Goal: Task Accomplishment & Management: Use online tool/utility

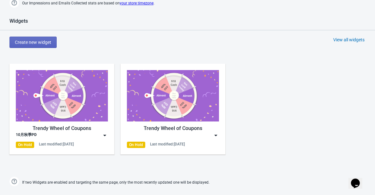
scroll to position [291, 0]
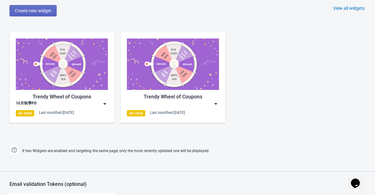
click at [214, 102] on img at bounding box center [215, 104] width 6 height 6
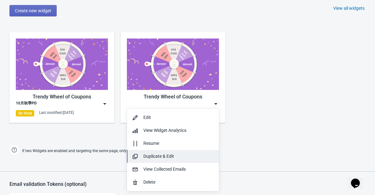
click at [153, 155] on div "Duplicate & Edit" at bounding box center [178, 156] width 71 height 7
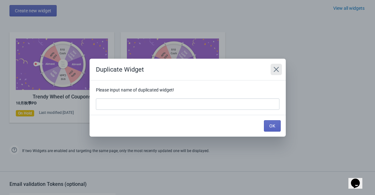
click at [275, 66] on icon "Close" at bounding box center [276, 69] width 6 height 6
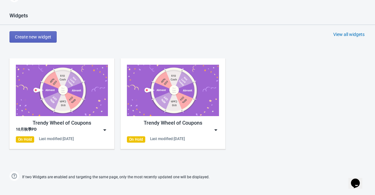
scroll to position [264, 0]
click at [105, 131] on img at bounding box center [104, 130] width 6 height 6
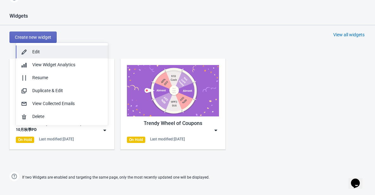
click at [71, 47] on button "Edit" at bounding box center [62, 52] width 92 height 13
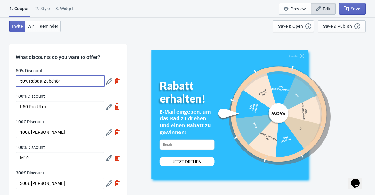
click at [70, 84] on input "50% Rabatt Zubehör" at bounding box center [60, 81] width 89 height 11
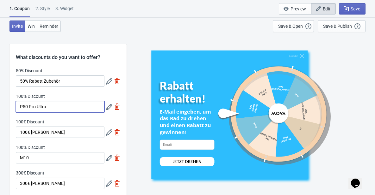
click at [71, 106] on input "P50 Pro Ultra" at bounding box center [60, 106] width 89 height 11
click at [108, 84] on icon at bounding box center [109, 81] width 6 height 6
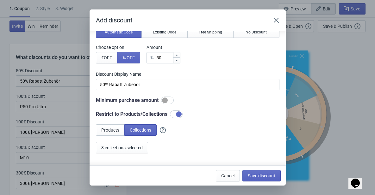
scroll to position [32, 0]
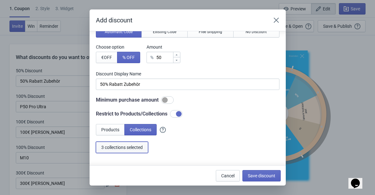
click at [131, 147] on span "3 collections selected" at bounding box center [121, 147] width 41 height 5
click at [271, 179] on button "Save discount" at bounding box center [261, 175] width 38 height 11
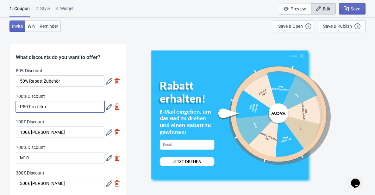
click at [63, 109] on input "P50 Pro Ultra" at bounding box center [60, 106] width 89 height 11
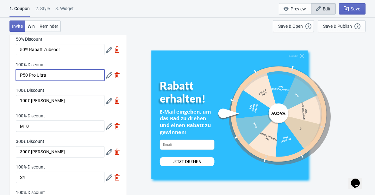
click at [108, 76] on icon at bounding box center [109, 75] width 6 height 6
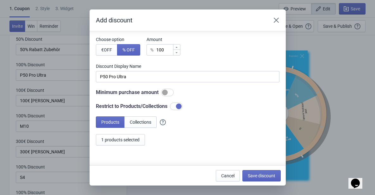
scroll to position [61, 0]
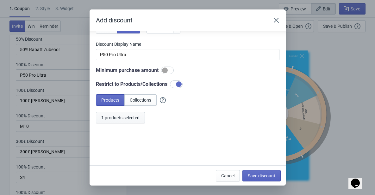
click at [124, 117] on span "1 products selected" at bounding box center [120, 117] width 38 height 5
click at [275, 23] on icon "Close" at bounding box center [276, 20] width 6 height 6
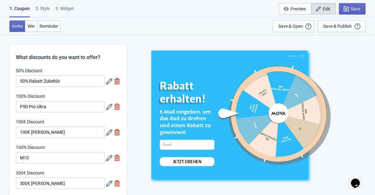
scroll to position [32, 0]
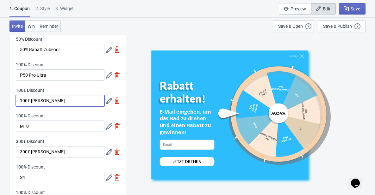
click at [77, 101] on input "100€ [PERSON_NAME]" at bounding box center [60, 100] width 89 height 11
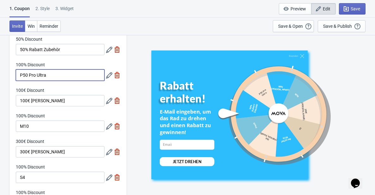
click at [74, 75] on input "P50 Pro Ultra" at bounding box center [60, 75] width 89 height 11
click at [69, 100] on input "100€ [PERSON_NAME]" at bounding box center [60, 100] width 89 height 11
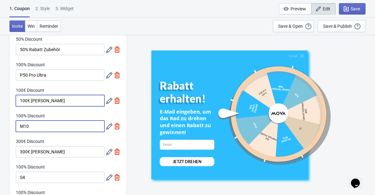
click at [52, 124] on input "M10" at bounding box center [60, 126] width 89 height 11
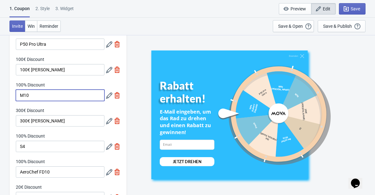
scroll to position [63, 0]
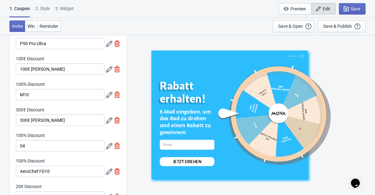
click at [109, 94] on icon at bounding box center [109, 95] width 6 height 6
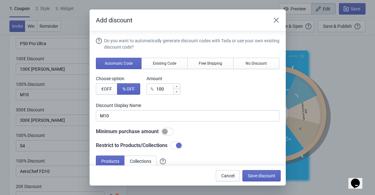
scroll to position [61, 0]
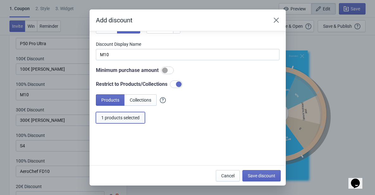
click at [130, 116] on span "1 products selected" at bounding box center [120, 117] width 38 height 5
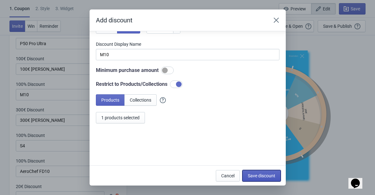
click at [260, 175] on span "Save discount" at bounding box center [262, 176] width 28 height 5
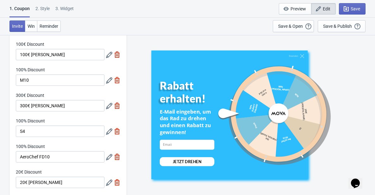
scroll to position [95, 0]
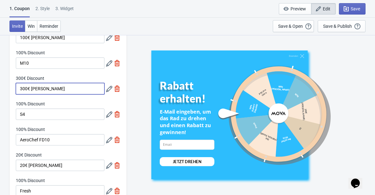
click at [77, 89] on input "300€ [PERSON_NAME]" at bounding box center [60, 88] width 89 height 11
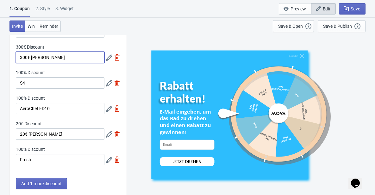
scroll to position [126, 0]
click at [107, 60] on icon at bounding box center [109, 57] width 6 height 6
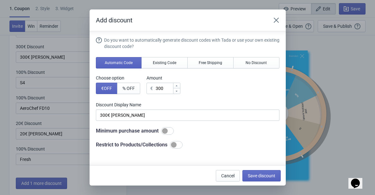
scroll to position [0, 0]
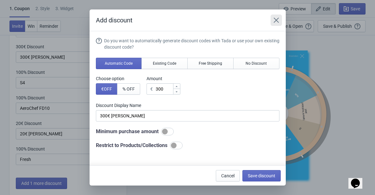
click at [276, 19] on icon "Close" at bounding box center [276, 20] width 6 height 6
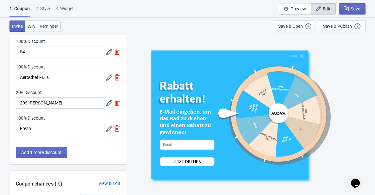
scroll to position [158, 0]
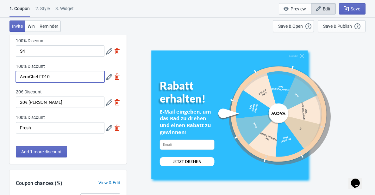
click at [57, 73] on input "AeroChef FD10" at bounding box center [60, 76] width 89 height 11
click at [109, 79] on icon at bounding box center [109, 77] width 6 height 6
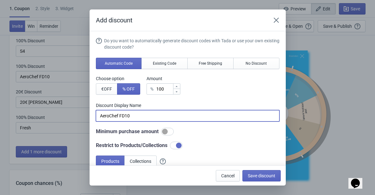
drag, startPoint x: 142, startPoint y: 114, endPoint x: 70, endPoint y: 117, distance: 72.8
click at [70, 117] on div "Add discount Do you want to automatically generate discount codes with Tada or …" at bounding box center [187, 97] width 375 height 176
click at [278, 18] on icon "Close" at bounding box center [275, 20] width 5 height 5
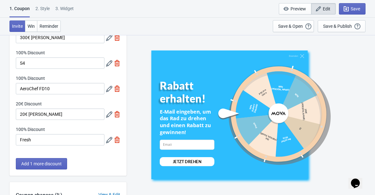
scroll to position [126, 0]
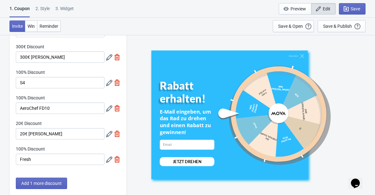
click at [109, 108] on icon at bounding box center [109, 109] width 6 height 6
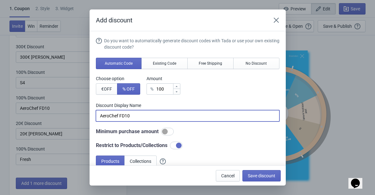
drag, startPoint x: 135, startPoint y: 115, endPoint x: 81, endPoint y: 116, distance: 54.1
click at [81, 116] on div "Add discount Do you want to automatically generate discount codes with Tada or …" at bounding box center [187, 97] width 375 height 176
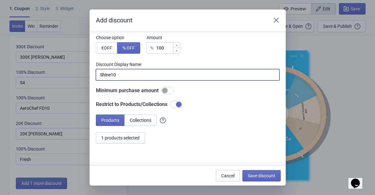
scroll to position [61, 0]
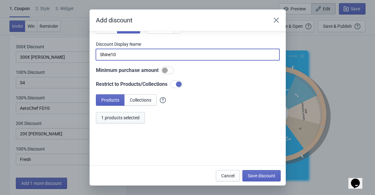
type input "Shine10"
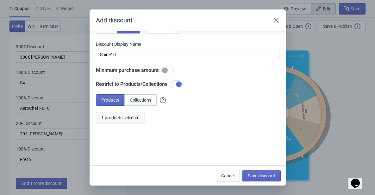
click at [128, 119] on span "1 products selected" at bounding box center [120, 117] width 38 height 5
click at [116, 122] on button "2 products selected" at bounding box center [120, 117] width 49 height 11
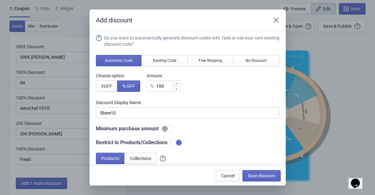
scroll to position [0, 0]
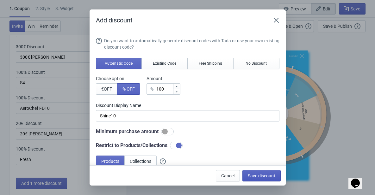
click at [266, 174] on span "Save discount" at bounding box center [262, 176] width 28 height 5
type input "Shine10"
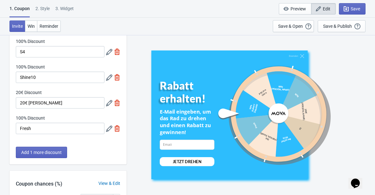
scroll to position [158, 0]
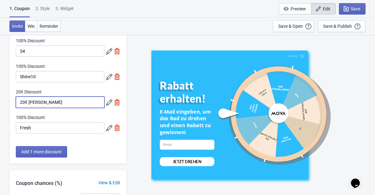
click at [73, 101] on input "20€ [PERSON_NAME]" at bounding box center [60, 102] width 89 height 11
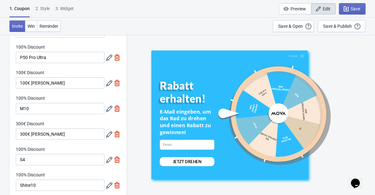
scroll to position [32, 0]
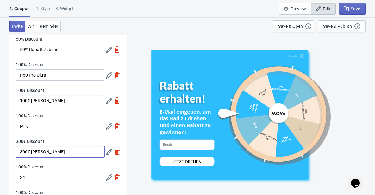
click at [49, 153] on input "300€ [PERSON_NAME]" at bounding box center [60, 151] width 89 height 11
click at [57, 102] on input "100€ [PERSON_NAME]" at bounding box center [60, 100] width 89 height 11
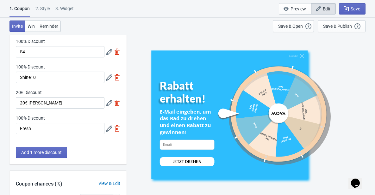
scroll to position [158, 0]
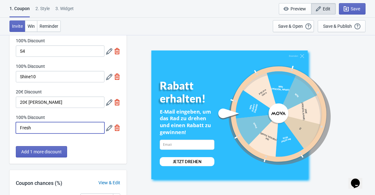
click at [71, 126] on input "Fresh" at bounding box center [60, 127] width 89 height 11
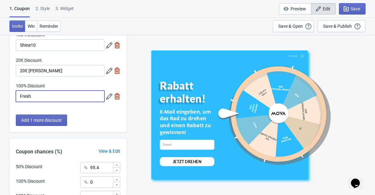
click at [55, 96] on input "Fresh" at bounding box center [60, 96] width 89 height 11
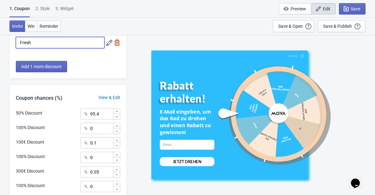
scroll to position [253, 0]
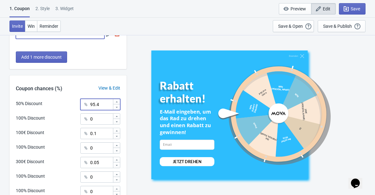
click at [105, 107] on input "95.4" at bounding box center [101, 104] width 23 height 11
drag, startPoint x: 100, startPoint y: 104, endPoint x: 86, endPoint y: 104, distance: 13.3
click at [86, 104] on div "% 95.4" at bounding box center [100, 104] width 40 height 11
type input "69.4"
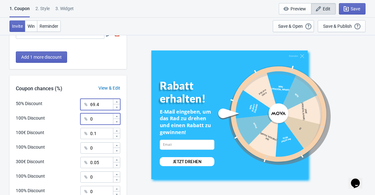
click at [100, 120] on input "0" at bounding box center [101, 119] width 23 height 11
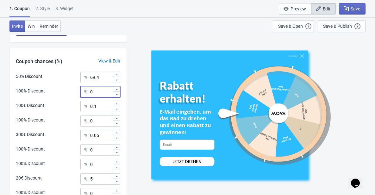
scroll to position [279, 0]
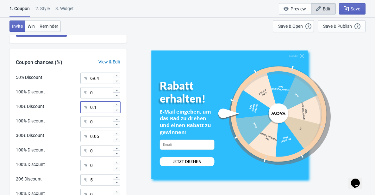
click at [105, 108] on input "0.1" at bounding box center [101, 107] width 23 height 11
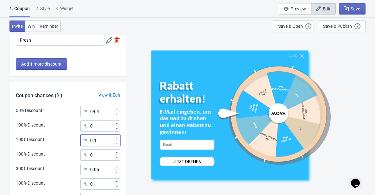
scroll to position [248, 0]
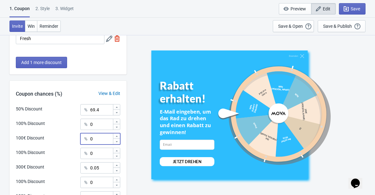
type input "0"
click at [101, 154] on input "0" at bounding box center [101, 153] width 23 height 11
click at [99, 169] on input "0.05" at bounding box center [101, 168] width 23 height 11
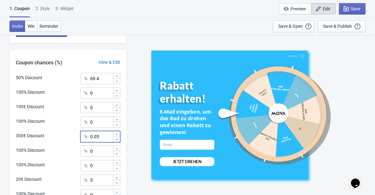
scroll to position [279, 0]
type input "0"
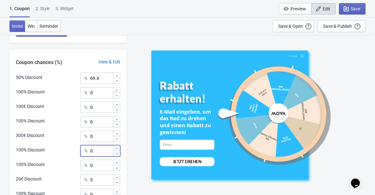
click at [102, 153] on input "0" at bounding box center [101, 150] width 23 height 11
type input "0.25"
click at [101, 166] on input "0" at bounding box center [101, 165] width 23 height 11
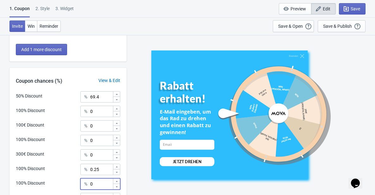
scroll to position [153, 0]
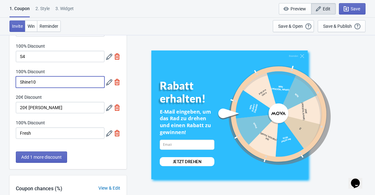
click at [50, 82] on input "Shine10" at bounding box center [60, 82] width 89 height 11
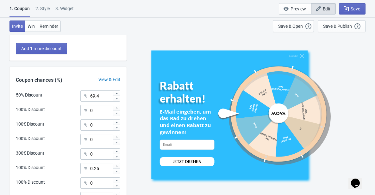
scroll to position [311, 0]
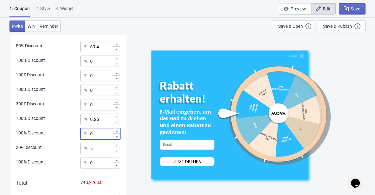
click at [99, 133] on input "0" at bounding box center [101, 133] width 23 height 11
type input "8"
click at [101, 151] on input "5" at bounding box center [101, 148] width 23 height 11
click at [100, 165] on input "0" at bounding box center [101, 162] width 23 height 11
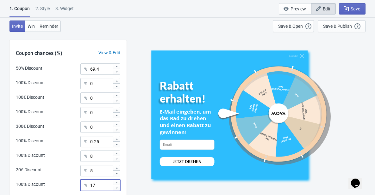
scroll to position [279, 0]
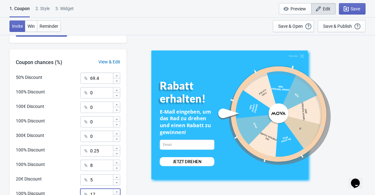
type input "17"
drag, startPoint x: 95, startPoint y: 77, endPoint x: 89, endPoint y: 77, distance: 6.0
click at [89, 77] on div "% 69.4" at bounding box center [100, 78] width 40 height 11
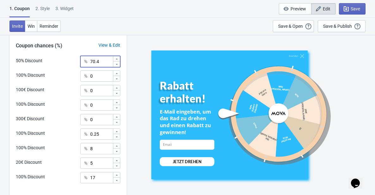
scroll to position [342, 0]
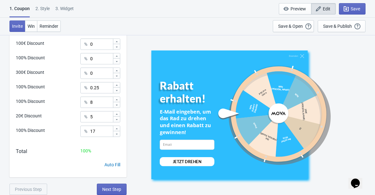
type input "70.4"
click at [108, 147] on div "50% Discount % 70.4 100% Discount % 0 100€ Discount % 0 100% Discount % 0 300€ …" at bounding box center [67, 93] width 117 height 168
click at [114, 187] on span "Next Step" at bounding box center [111, 189] width 19 height 5
click at [109, 187] on span "Next Step" at bounding box center [111, 189] width 19 height 5
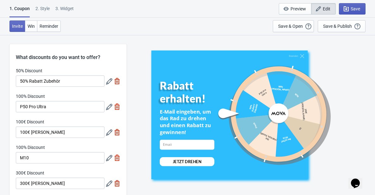
scroll to position [0, 0]
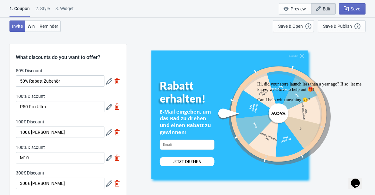
click at [257, 82] on icon "Chat attention grabber" at bounding box center [257, 82] width 0 height 0
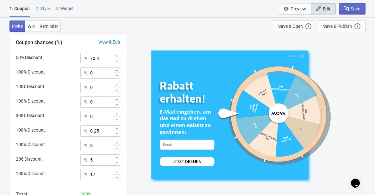
scroll to position [342, 0]
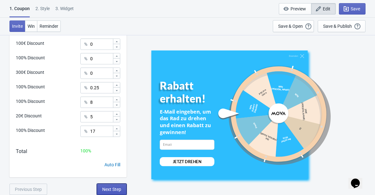
click at [116, 187] on span "Next Step" at bounding box center [111, 189] width 19 height 5
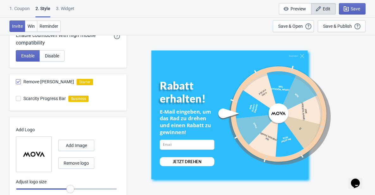
scroll to position [0, 0]
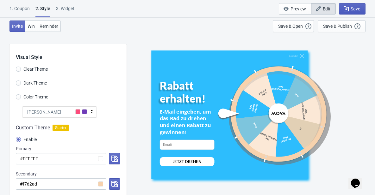
click at [352, 9] on span "Save" at bounding box center [354, 8] width 9 height 5
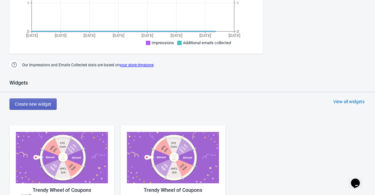
scroll to position [253, 0]
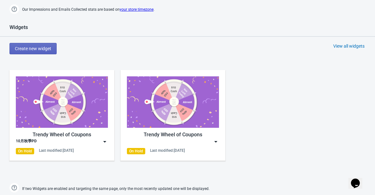
click at [104, 141] on img at bounding box center [104, 142] width 6 height 6
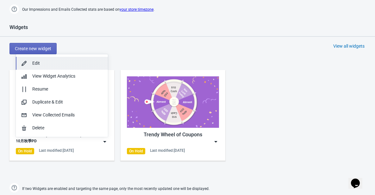
click at [54, 65] on div "Edit" at bounding box center [67, 63] width 71 height 7
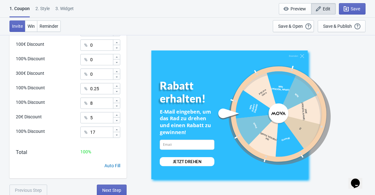
scroll to position [342, 0]
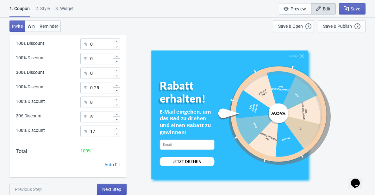
click at [111, 187] on span "Next Step" at bounding box center [111, 189] width 19 height 5
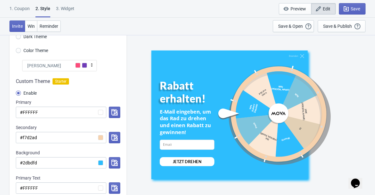
scroll to position [63, 0]
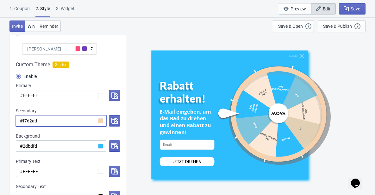
drag, startPoint x: 42, startPoint y: 122, endPoint x: 20, endPoint y: 122, distance: 22.1
click at [20, 122] on input "#f7d2ad" at bounding box center [61, 120] width 90 height 11
paste input "E45D07"
radio input "true"
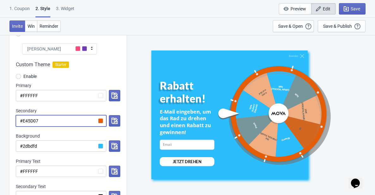
type input "#E45D07"
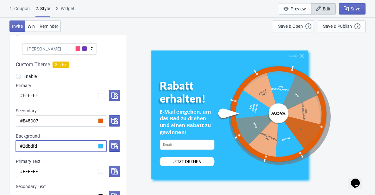
drag, startPoint x: 41, startPoint y: 145, endPoint x: 18, endPoint y: 147, distance: 23.7
click at [18, 147] on input "#2dbdfd" at bounding box center [61, 146] width 90 height 11
paste input "FFF5EA"
radio input "true"
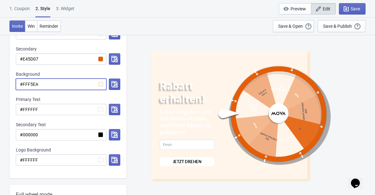
scroll to position [126, 0]
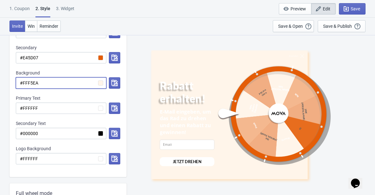
type input "#FFF5EA"
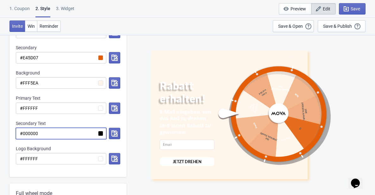
click at [51, 130] on input "#000000" at bounding box center [61, 133] width 90 height 11
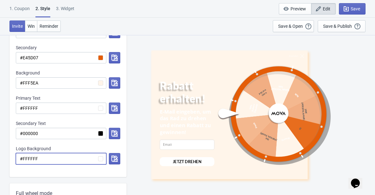
drag, startPoint x: 43, startPoint y: 159, endPoint x: 10, endPoint y: 157, distance: 33.6
click at [10, 157] on div "Custom Theme Starter Enable Primary #FFFFFF Secondary #E45D07 Background #FFF5E…" at bounding box center [67, 84] width 117 height 186
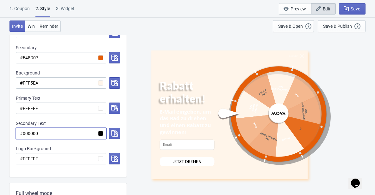
drag, startPoint x: 56, startPoint y: 133, endPoint x: 21, endPoint y: 136, distance: 35.8
click at [21, 136] on input "#000000" at bounding box center [61, 133] width 90 height 11
paste input "9D3D01"
radio input "true"
type input "#9D3D01"
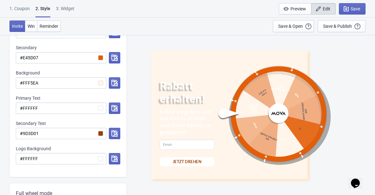
click at [70, 146] on div "Logo Background" at bounding box center [68, 149] width 104 height 6
drag, startPoint x: 40, startPoint y: 106, endPoint x: 20, endPoint y: 106, distance: 19.9
click at [20, 106] on input "#FFFFFF" at bounding box center [61, 108] width 90 height 11
paste input "9D3D01"
radio input "true"
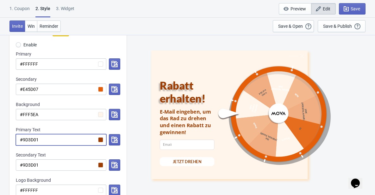
scroll to position [95, 0]
type input "#9D3D01"
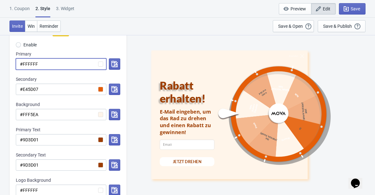
drag, startPoint x: 45, startPoint y: 65, endPoint x: 18, endPoint y: 64, distance: 27.2
click at [18, 64] on input "#FFFFFF" at bounding box center [61, 63] width 90 height 11
paste input "9D3D01"
radio input "true"
type input "#9D3D01"
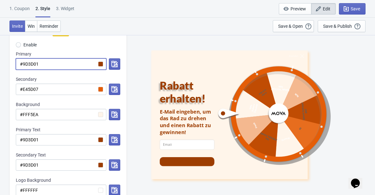
click at [56, 67] on input "#9D3D01" at bounding box center [61, 63] width 90 height 11
drag, startPoint x: 44, startPoint y: 64, endPoint x: 17, endPoint y: 67, distance: 26.5
click at [17, 67] on input "#9D3D01" at bounding box center [61, 63] width 90 height 11
click at [49, 62] on input "#9D3D01" at bounding box center [61, 63] width 90 height 11
drag, startPoint x: 48, startPoint y: 62, endPoint x: 23, endPoint y: 64, distance: 25.1
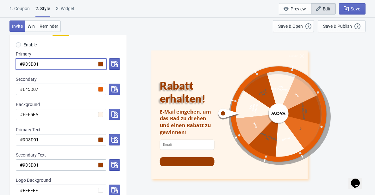
click at [23, 64] on input "#9D3D01" at bounding box center [61, 63] width 90 height 11
radio input "true"
type input "#F"
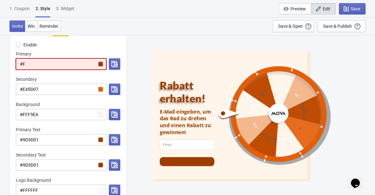
radio input "true"
type input "#FF"
radio input "true"
type input "#FFF"
radio input "true"
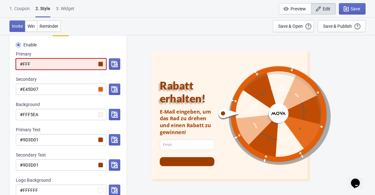
type input "#FFFF"
radio input "true"
type input "#FFFFF"
radio input "true"
type input "#FFFFFF"
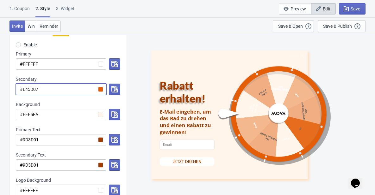
click at [46, 90] on input "#E45D07" at bounding box center [61, 89] width 90 height 11
click at [304, 136] on div at bounding box center [270, 114] width 107 height 107
click at [57, 92] on input "#E45D07" at bounding box center [61, 89] width 90 height 11
click at [113, 89] on icon "button" at bounding box center [114, 89] width 6 height 6
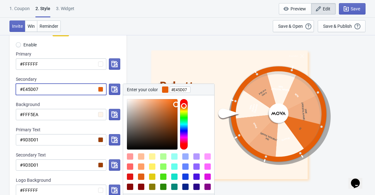
click at [85, 89] on input "#E45D07" at bounding box center [61, 89] width 90 height 11
paste input "9D3D01"
radio input "true"
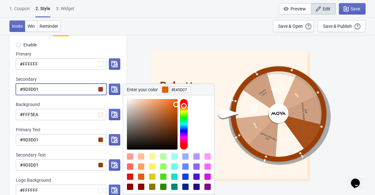
type input "#9D3D01"
click at [211, 57] on div "Beenden" at bounding box center [229, 56] width 156 height 4
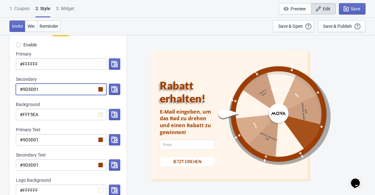
click at [46, 84] on input "#9D3D01" at bounding box center [61, 89] width 90 height 11
click at [99, 90] on input "#9D3D01" at bounding box center [61, 89] width 90 height 11
drag, startPoint x: 351, startPoint y: 125, endPoint x: 262, endPoint y: 116, distance: 89.4
click at [351, 125] on div "Beenden Rabatt erhalten! E-Mail eingeben, um das Rad zu drehen und einen Rabatt…" at bounding box center [251, 115] width 242 height 160
click at [44, 91] on input "#9D3D01" at bounding box center [61, 89] width 90 height 11
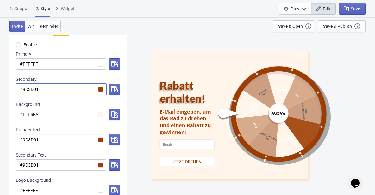
paste input "E45D07"
radio input "true"
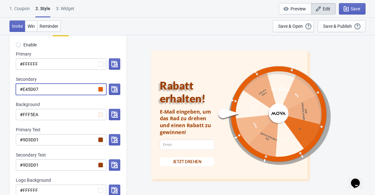
type input "#E45D07"
click at [310, 110] on div at bounding box center [270, 114] width 107 height 107
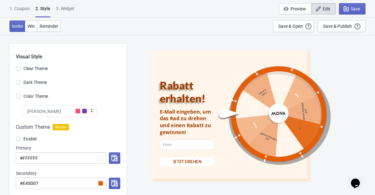
scroll to position [0, 0]
click at [87, 111] on div "[PERSON_NAME]" at bounding box center [59, 112] width 75 height 11
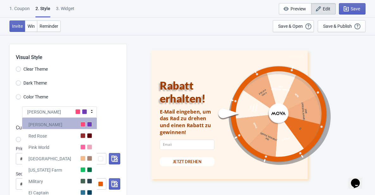
click at [79, 121] on div "[PERSON_NAME]" at bounding box center [59, 123] width 75 height 11
radio input "true"
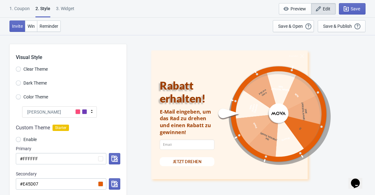
click at [21, 97] on label "Color Theme" at bounding box center [32, 97] width 32 height 9
click at [21, 97] on input "Color Theme" at bounding box center [18, 100] width 5 height 11
radio input "true"
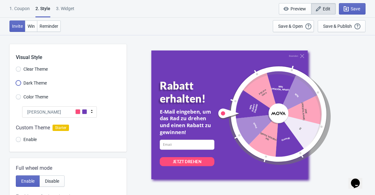
click at [20, 83] on input "Dark Theme" at bounding box center [18, 86] width 5 height 11
radio input "true"
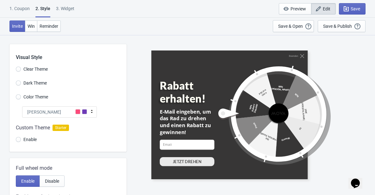
click at [21, 71] on label "Clear Theme" at bounding box center [32, 69] width 32 height 9
click at [21, 71] on input "Clear Theme" at bounding box center [18, 72] width 5 height 11
radio input "true"
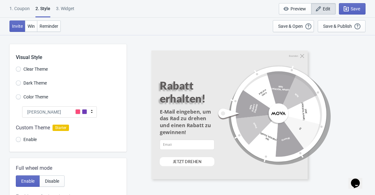
click at [30, 99] on span "Color Theme" at bounding box center [35, 97] width 25 height 6
click at [21, 99] on input "Color Theme" at bounding box center [18, 100] width 5 height 11
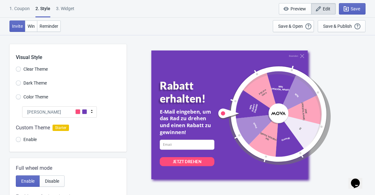
click at [87, 111] on div "[PERSON_NAME]" at bounding box center [59, 112] width 75 height 11
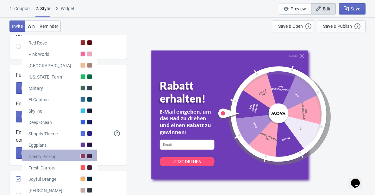
scroll to position [95, 0]
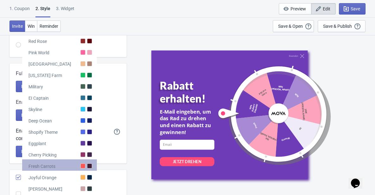
click at [83, 163] on div "Fresh Carrots" at bounding box center [59, 165] width 75 height 11
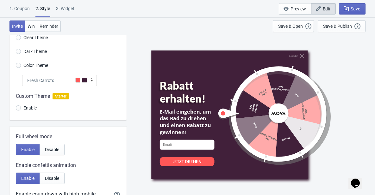
click at [84, 82] on span at bounding box center [84, 80] width 5 height 5
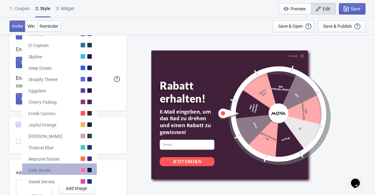
scroll to position [158, 0]
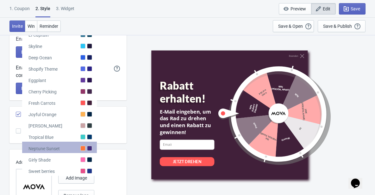
click at [84, 145] on div "Neptune Sunset" at bounding box center [59, 147] width 75 height 11
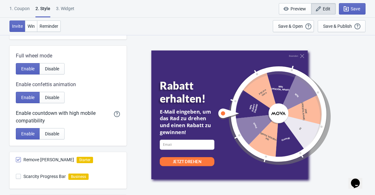
scroll to position [63, 0]
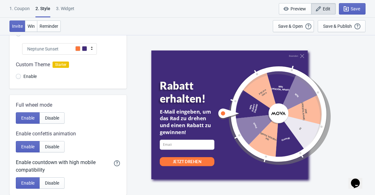
click at [90, 50] on icon at bounding box center [92, 48] width 6 height 6
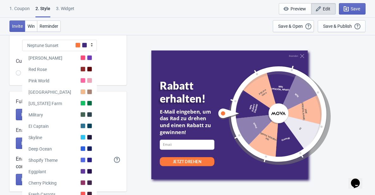
scroll to position [126, 0]
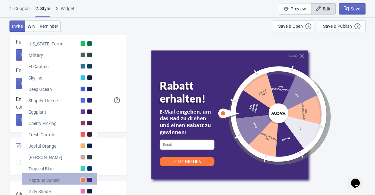
click at [85, 185] on div "Neptune Sunset" at bounding box center [59, 179] width 75 height 11
radio input "true"
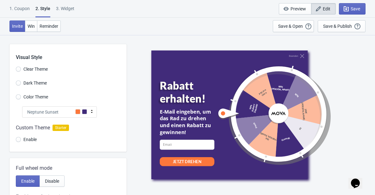
scroll to position [0, 0]
click at [29, 82] on span "Dark Theme" at bounding box center [34, 83] width 23 height 6
click at [21, 82] on input "Dark Theme" at bounding box center [18, 86] width 5 height 11
radio input "true"
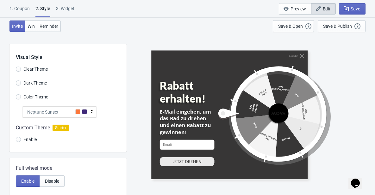
click at [34, 68] on span "Clear Theme" at bounding box center [35, 69] width 24 height 6
click at [21, 68] on input "Clear Theme" at bounding box center [18, 72] width 5 height 11
radio input "true"
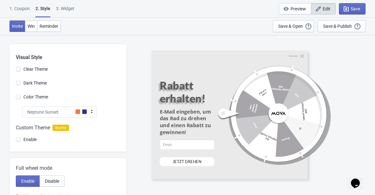
click at [38, 96] on span "Color Theme" at bounding box center [35, 97] width 25 height 6
click at [21, 96] on input "Color Theme" at bounding box center [18, 100] width 5 height 11
radio input "true"
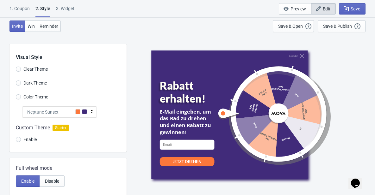
click at [31, 141] on span "Enable" at bounding box center [29, 140] width 13 height 6
click at [21, 141] on input "Enable" at bounding box center [18, 142] width 5 height 11
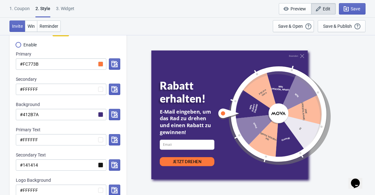
scroll to position [95, 0]
click at [114, 65] on icon "button" at bounding box center [114, 64] width 6 height 6
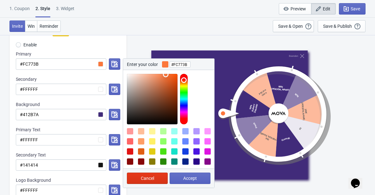
click at [107, 65] on div "Enter your color #FC773B Cancel Accept" at bounding box center [113, 63] width 14 height 11
click at [100, 64] on input "#FC773B" at bounding box center [61, 63] width 90 height 11
click at [91, 73] on div "Custom Theme Starter Enable Primary #FC773B Enter your color #FC773B Cancel Acc…" at bounding box center [67, 116] width 117 height 186
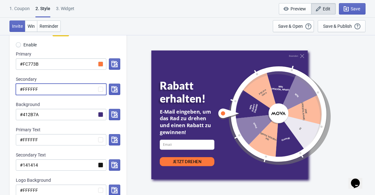
click at [92, 90] on input "#FFFFFF" at bounding box center [61, 89] width 90 height 11
drag, startPoint x: 91, startPoint y: 92, endPoint x: -3, endPoint y: 72, distance: 96.1
click at [0, 72] on html "1. Coupon 2 . Style 3. Widget 1. Coupon 2 . Style 3. Widget Save and Exit Previ…" at bounding box center [187, 2] width 375 height 195
paste input "E45D07"
radio input "true"
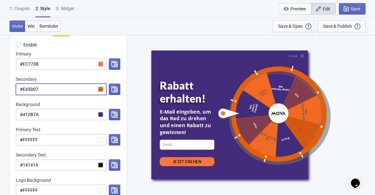
type input "#E45D07"
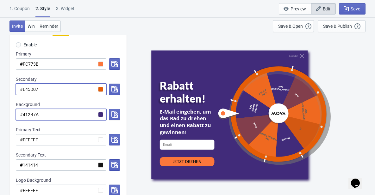
click at [57, 113] on input "#412B7A" at bounding box center [61, 114] width 90 height 11
drag, startPoint x: 88, startPoint y: 115, endPoint x: -20, endPoint y: 103, distance: 108.5
click at [0, 101] on html "1. Coupon 2 . Style 3. Widget 1. Coupon 2 . Style 3. Widget Save and Exit Previ…" at bounding box center [187, 2] width 375 height 195
radio input "true"
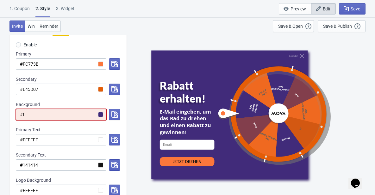
type input "#f'f"
radio input "true"
type input "#f"
radio input "true"
type input "#"
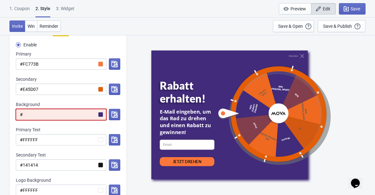
radio input "true"
type input "#"
click at [342, 132] on div "Beenden Rabatt erhalten! E-Mail eingeben, um das Rad zu drehen und einen Rabatt…" at bounding box center [250, 115] width 199 height 129
drag, startPoint x: 28, startPoint y: 116, endPoint x: 0, endPoint y: 111, distance: 27.9
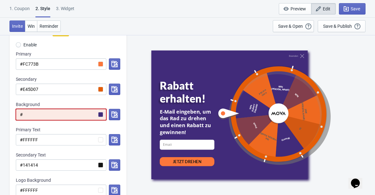
paste input "FFF5EA"
radio input "true"
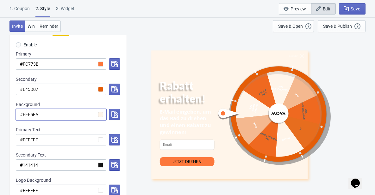
type input "#FFF5EA"
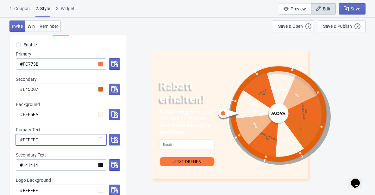
click at [63, 142] on input "#FFFFFF" at bounding box center [61, 139] width 90 height 11
drag, startPoint x: 358, startPoint y: 108, endPoint x: 171, endPoint y: 106, distance: 187.2
click at [358, 108] on div "Beenden Rabatt erhalten! E-Mail eingeben, um das Rad zu drehen und einen Rabatt…" at bounding box center [251, 115] width 242 height 160
drag, startPoint x: 42, startPoint y: 141, endPoint x: -5, endPoint y: 135, distance: 47.1
click at [0, 101] on html "1. Coupon 2 . Style 3. Widget 1. Coupon 2 . Style 3. Widget Save and Exit Previ…" at bounding box center [187, 2] width 375 height 195
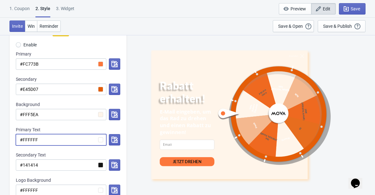
paste input "9D3D01"
radio input "true"
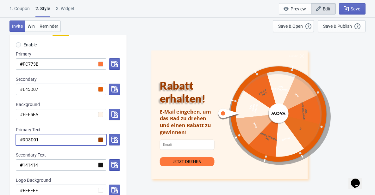
type input "#9D3D01"
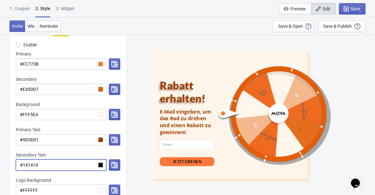
drag, startPoint x: 47, startPoint y: 168, endPoint x: 3, endPoint y: 162, distance: 44.6
paste input "9D3D01"
radio input "true"
type input "#9D3D01"
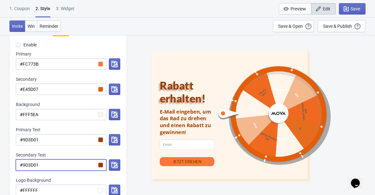
click at [170, 161] on div "JETZT DREHEN" at bounding box center [186, 161] width 55 height 9
drag, startPoint x: 43, startPoint y: 166, endPoint x: 21, endPoint y: 165, distance: 22.1
click at [21, 165] on input "#9D3D01" at bounding box center [61, 165] width 90 height 11
radio input "true"
type input "#f"
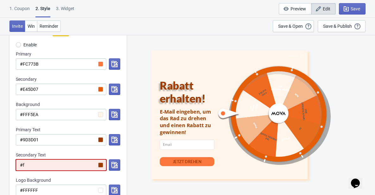
radio input "true"
type input "#f'f"
radio input "true"
type input "#f'f'f"
radio input "true"
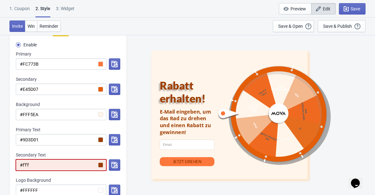
type input "#f'f'f'f"
radio input "true"
type input "#f'f'f'f'f"
radio input "true"
type input "#f'f'f'f'f'f"
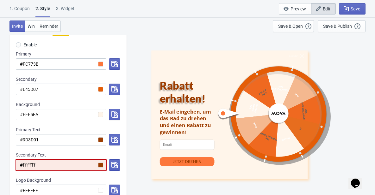
radio input "true"
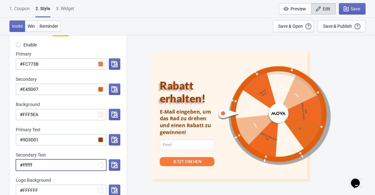
type input "#ffffff"
click at [58, 156] on div "Secondary Text" at bounding box center [68, 155] width 104 height 6
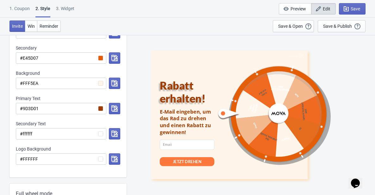
scroll to position [126, 0]
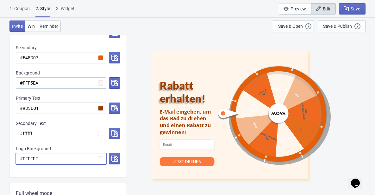
click at [60, 164] on input "#FFFFFF" at bounding box center [61, 158] width 90 height 11
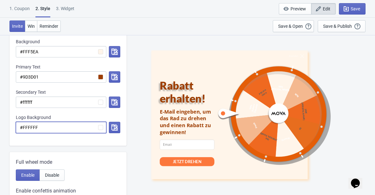
scroll to position [158, 0]
click at [194, 117] on div "E-Mail eingeben, um das Rad zu drehen und einen Rabatt zu gewinnen!" at bounding box center [186, 122] width 55 height 28
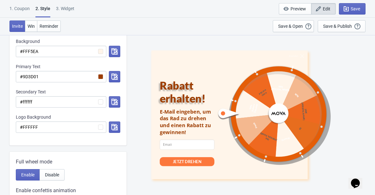
drag, startPoint x: 347, startPoint y: 130, endPoint x: 174, endPoint y: 108, distance: 174.0
click at [347, 130] on div "Beenden Rabatt erhalten! E-Mail eingeben, um das Rad zu drehen und einen Rabatt…" at bounding box center [250, 115] width 199 height 129
drag, startPoint x: 51, startPoint y: 126, endPoint x: 5, endPoint y: 120, distance: 45.8
click at [6, 120] on div "Visual Style Clear Theme Dark Theme Color Theme Neptune Sunset Tada Red Rose Pi…" at bounding box center [187, 139] width 375 height 525
paste input "8BB000"
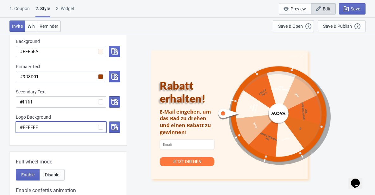
radio input "true"
type input "#8BB000"
click at [280, 90] on div at bounding box center [270, 114] width 107 height 107
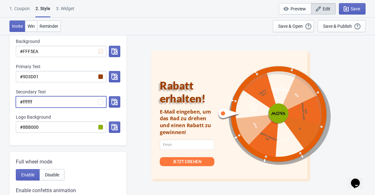
drag, startPoint x: 54, startPoint y: 101, endPoint x: 12, endPoint y: 95, distance: 42.8
click at [12, 95] on div "Custom Theme Starter Enable Primary #FC773B Secondary #E45D07 Background #FFF5E…" at bounding box center [67, 53] width 117 height 186
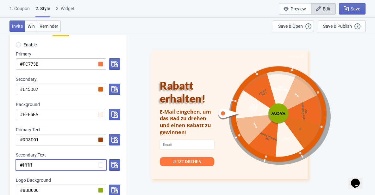
scroll to position [95, 0]
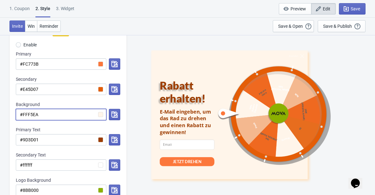
drag, startPoint x: 40, startPoint y: 116, endPoint x: 22, endPoint y: 114, distance: 17.8
click at [22, 114] on input "#FFF5EA" at bounding box center [61, 114] width 90 height 11
click at [66, 53] on div "Primary" at bounding box center [68, 54] width 104 height 6
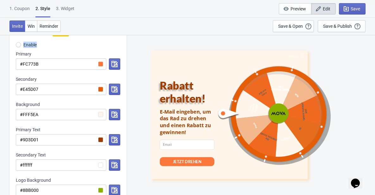
drag, startPoint x: 31, startPoint y: 50, endPoint x: 20, endPoint y: 50, distance: 11.1
click at [20, 50] on div "Enable" at bounding box center [68, 45] width 104 height 10
click at [26, 55] on div "Primary" at bounding box center [68, 54] width 104 height 6
drag, startPoint x: 31, startPoint y: 54, endPoint x: 16, endPoint y: 54, distance: 14.9
click at [16, 54] on div "Primary" at bounding box center [68, 54] width 104 height 6
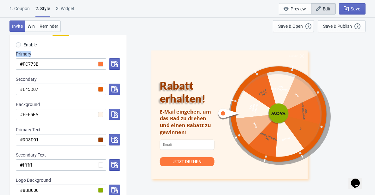
click at [21, 55] on div "Primary" at bounding box center [68, 54] width 104 height 6
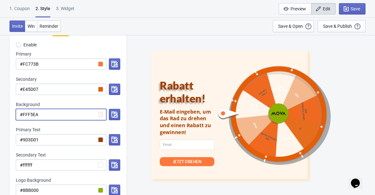
click at [49, 115] on input "#FFF5EA" at bounding box center [61, 114] width 90 height 11
drag, startPoint x: 41, startPoint y: 115, endPoint x: 23, endPoint y: 111, distance: 18.8
click at [24, 111] on input "#FFF5EA" at bounding box center [61, 114] width 90 height 11
click at [101, 116] on input "#FFF5EA" at bounding box center [61, 114] width 90 height 11
click at [112, 115] on icon "button" at bounding box center [114, 115] width 6 height 6
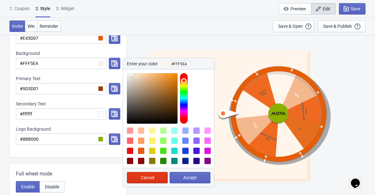
scroll to position [126, 0]
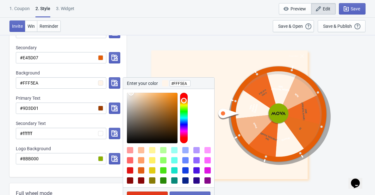
click at [129, 70] on div "Visual Style Clear Theme Dark Theme Color Theme Neptune Sunset Tada Red Rose Pi…" at bounding box center [187, 170] width 375 height 525
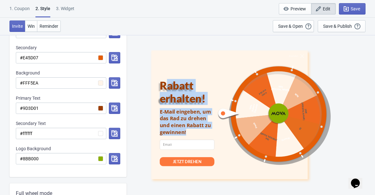
drag, startPoint x: 163, startPoint y: 87, endPoint x: 190, endPoint y: 130, distance: 50.6
click at [190, 130] on div "Rabatt erhalten! E-Mail eingeben, um das Rad zu drehen und einen Rabatt zu gewi…" at bounding box center [191, 127] width 65 height 96
click at [190, 130] on div "E-Mail eingeben, um das Rad zu drehen und einen Rabatt zu gewinnen!" at bounding box center [186, 122] width 55 height 28
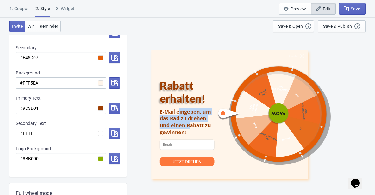
drag, startPoint x: 189, startPoint y: 128, endPoint x: 176, endPoint y: 108, distance: 23.9
click at [178, 110] on div "E-Mail eingeben, um das Rad zu drehen und einen Rabatt zu gewinnen!" at bounding box center [186, 122] width 55 height 28
click at [264, 95] on div at bounding box center [270, 114] width 107 height 107
drag, startPoint x: 258, startPoint y: 91, endPoint x: 263, endPoint y: 92, distance: 4.6
click at [263, 92] on div at bounding box center [270, 114] width 107 height 107
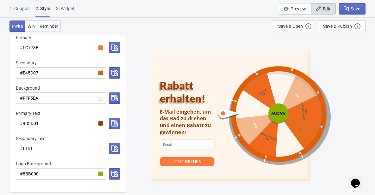
scroll to position [111, 0]
drag, startPoint x: 71, startPoint y: 151, endPoint x: 4, endPoint y: 137, distance: 68.1
click at [4, 137] on div "Visual Style Clear Theme Dark Theme Color Theme Neptune Sunset Tada Red Rose Pi…" at bounding box center [187, 185] width 375 height 525
click at [101, 148] on input "#ffffff" at bounding box center [61, 148] width 90 height 11
click at [112, 147] on icon "button" at bounding box center [114, 149] width 6 height 6
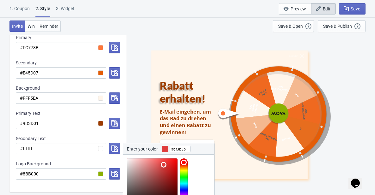
type input "#df3939"
drag, startPoint x: 156, startPoint y: 165, endPoint x: 164, endPoint y: 165, distance: 8.5
click at [164, 165] on div at bounding box center [152, 184] width 51 height 51
click at [151, 121] on div "Beenden Rabatt erhalten! E-Mail eingeben, um das Rad zu drehen und einen Rabatt…" at bounding box center [229, 115] width 156 height 129
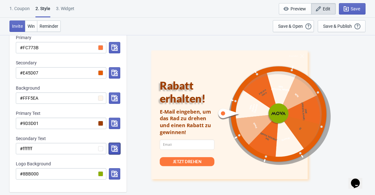
click at [115, 145] on button "button" at bounding box center [114, 148] width 11 height 11
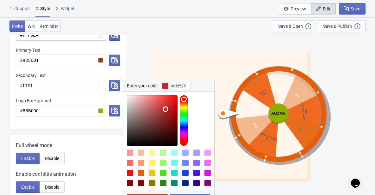
type input "#bf2424"
drag, startPoint x: 160, startPoint y: 110, endPoint x: 168, endPoint y: 108, distance: 8.2
click at [168, 108] on div at bounding box center [152, 120] width 51 height 51
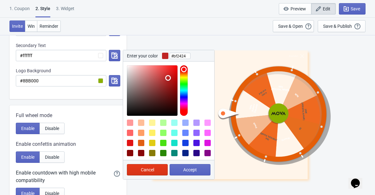
scroll to position [206, 0]
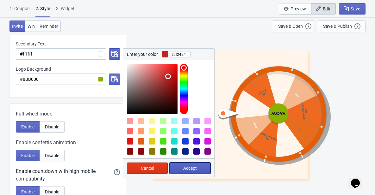
click at [178, 168] on button "Accept" at bounding box center [189, 168] width 41 height 11
radio input "true"
type input "#bf2424"
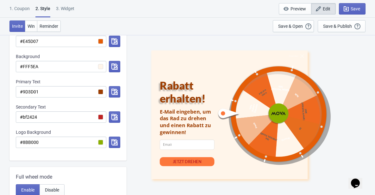
scroll to position [143, 0]
click at [116, 118] on icon "button" at bounding box center [114, 117] width 6 height 6
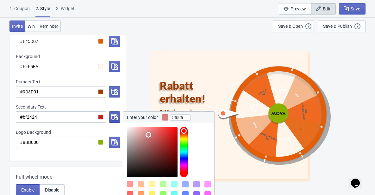
type input "#ffffff"
drag, startPoint x: 148, startPoint y: 135, endPoint x: 113, endPoint y: 113, distance: 42.0
click at [113, 114] on div "Enter your color #ffffff Cancel Accept" at bounding box center [113, 117] width 14 height 11
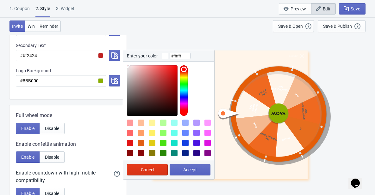
scroll to position [206, 0]
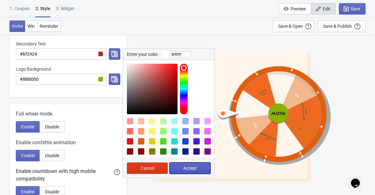
click at [189, 169] on span "Accept" at bounding box center [190, 168] width 14 height 5
radio input "true"
type input "#ffffff"
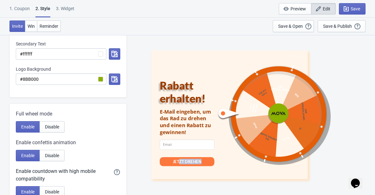
drag, startPoint x: 177, startPoint y: 162, endPoint x: 193, endPoint y: 159, distance: 15.8
click at [199, 163] on div "JETZT DREHEN" at bounding box center [186, 162] width 28 height 6
click at [130, 123] on div "Beenden Rabatt erhalten! E-Mail eingeben, um das Rad zu drehen und einen Rabatt…" at bounding box center [251, 115] width 242 height 160
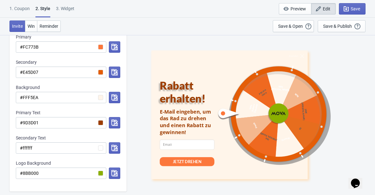
scroll to position [111, 0]
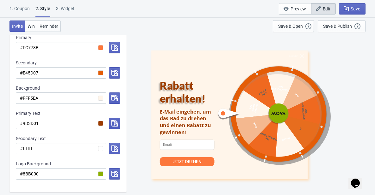
click at [112, 121] on icon "button" at bounding box center [114, 123] width 6 height 6
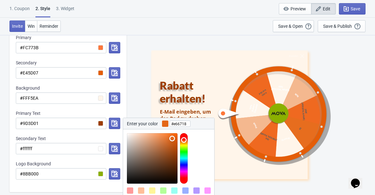
drag, startPoint x: 149, startPoint y: 140, endPoint x: 169, endPoint y: 141, distance: 20.6
click at [172, 138] on div at bounding box center [152, 158] width 51 height 51
type input "#eddfd6"
drag, startPoint x: 160, startPoint y: 144, endPoint x: 132, endPoint y: 137, distance: 29.0
click at [132, 137] on div at bounding box center [152, 158] width 51 height 51
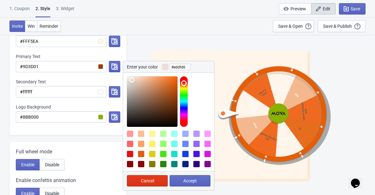
scroll to position [206, 0]
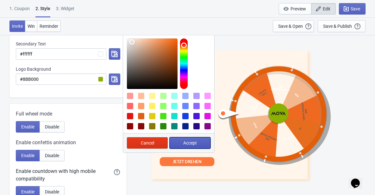
click at [196, 142] on span "Accept" at bounding box center [190, 143] width 14 height 5
radio input "true"
type input "#eddfd6"
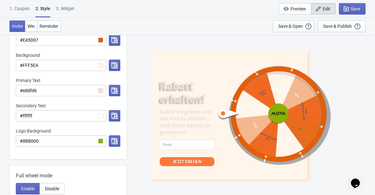
scroll to position [143, 0]
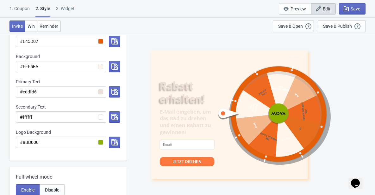
drag, startPoint x: 355, startPoint y: 97, endPoint x: 188, endPoint y: 63, distance: 169.7
click at [355, 97] on div "Beenden Rabatt erhalten! E-Mail eingeben, um das Rad zu drehen und einen Rabatt…" at bounding box center [251, 115] width 242 height 160
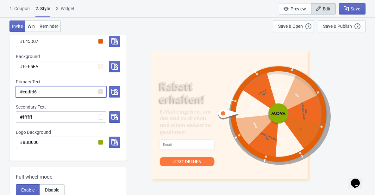
drag, startPoint x: 50, startPoint y: 93, endPoint x: 5, endPoint y: 91, distance: 45.2
click at [5, 91] on div "Visual Style Clear Theme Dark Theme Color Theme Neptune Sunset Tada Red Rose Pi…" at bounding box center [187, 154] width 375 height 525
paste input "9D3D01"
radio input "true"
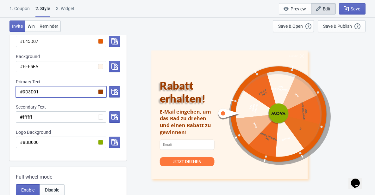
type input "#9D3D01"
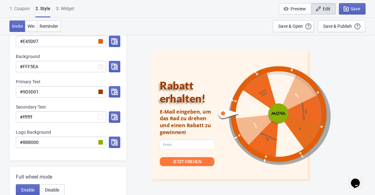
click at [74, 79] on div "Primary Text" at bounding box center [68, 82] width 104 height 6
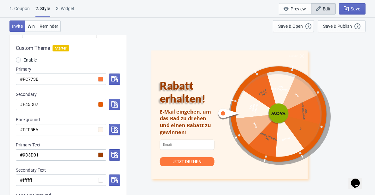
scroll to position [80, 0]
click at [110, 106] on button "button" at bounding box center [114, 104] width 11 height 11
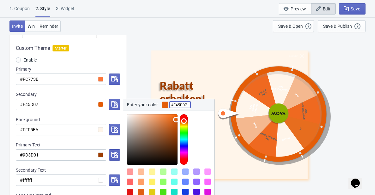
click at [181, 108] on input "#E45D07" at bounding box center [179, 104] width 21 height 11
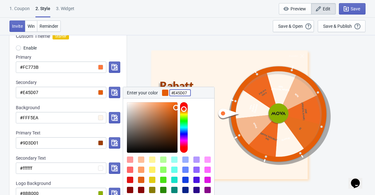
scroll to position [143, 0]
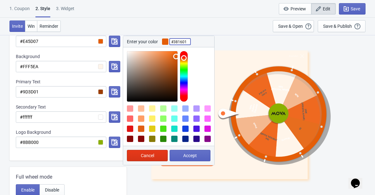
type input "#381600"
click at [177, 91] on div at bounding box center [170, 76] width 87 height 51
click at [183, 156] on span "Accept" at bounding box center [190, 155] width 14 height 5
radio input "true"
type input "#381600"
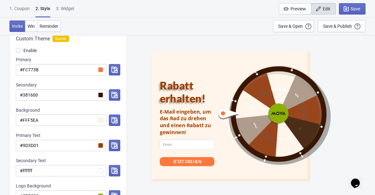
scroll to position [80, 0]
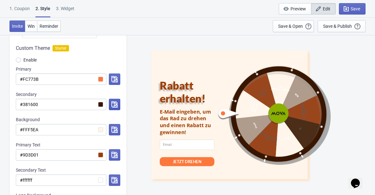
click at [114, 107] on icon "button" at bounding box center [114, 104] width 6 height 6
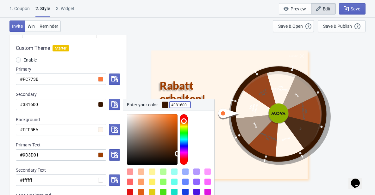
click at [182, 105] on input "#381600" at bounding box center [179, 104] width 21 height 11
paste input "E45D07"
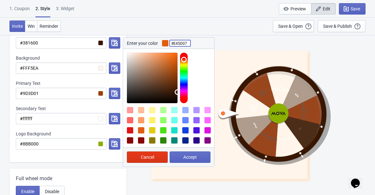
scroll to position [143, 0]
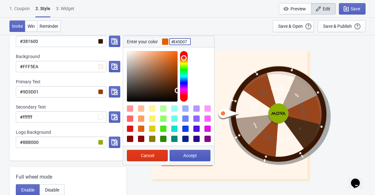
type input "#E45D07"
click at [178, 152] on button "Accept" at bounding box center [189, 155] width 41 height 11
radio input "true"
type input "#E45D07"
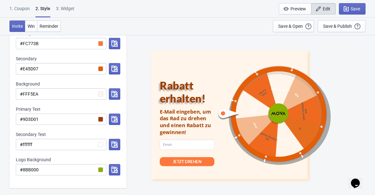
scroll to position [80, 0]
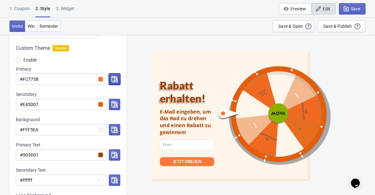
click at [114, 81] on icon "button" at bounding box center [114, 79] width 6 height 6
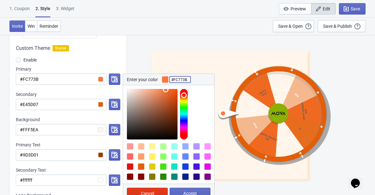
click at [187, 79] on input "#FC773B" at bounding box center [179, 79] width 21 height 11
drag, startPoint x: 165, startPoint y: 100, endPoint x: 118, endPoint y: 89, distance: 48.2
click at [118, 89] on div "Custom Theme Starter Enable Primary #FC773B Enter your color #ffffff Cancel Acc…" at bounding box center [67, 131] width 117 height 186
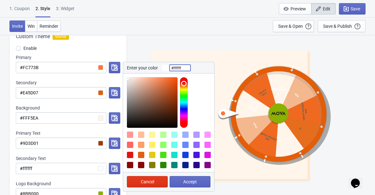
scroll to position [111, 0]
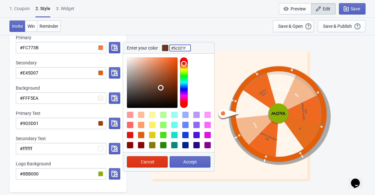
type input "#5b311e"
click at [161, 90] on div at bounding box center [152, 83] width 51 height 51
click at [192, 163] on span "Accept" at bounding box center [190, 162] width 14 height 5
radio input "true"
type input "#5b311e"
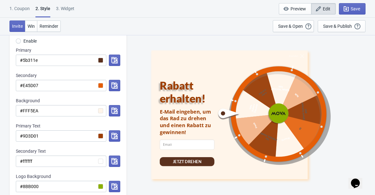
scroll to position [80, 0]
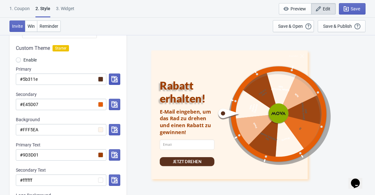
click at [115, 77] on icon "button" at bounding box center [114, 79] width 6 height 6
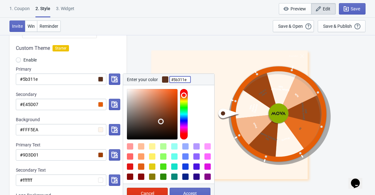
click at [179, 81] on input "#5b311e" at bounding box center [179, 79] width 21 height 11
paste input "FC773B"
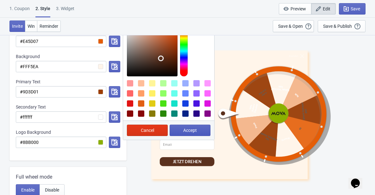
type input "#FC773B"
click at [191, 127] on button "Accept" at bounding box center [189, 130] width 41 height 11
radio input "true"
type input "#FC773B"
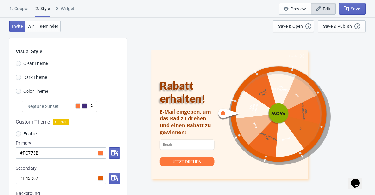
scroll to position [0, 0]
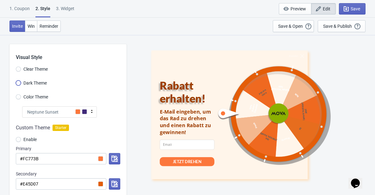
click at [19, 83] on input "Dark Theme" at bounding box center [18, 86] width 5 height 11
radio input "true"
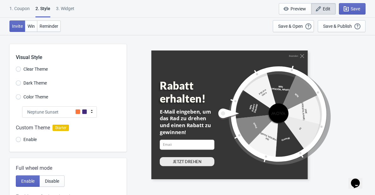
click at [22, 67] on label "Clear Theme" at bounding box center [32, 69] width 32 height 9
click at [21, 67] on input "Clear Theme" at bounding box center [18, 72] width 5 height 11
radio input "true"
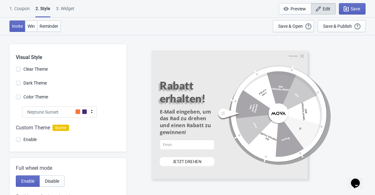
click at [23, 96] on span "Color Theme" at bounding box center [35, 97] width 25 height 6
click at [21, 96] on input "Color Theme" at bounding box center [18, 100] width 5 height 11
radio input "true"
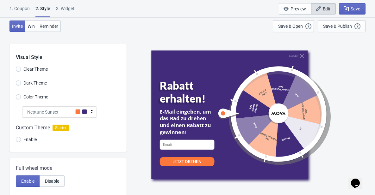
click at [28, 138] on span "Enable" at bounding box center [29, 140] width 13 height 6
click at [21, 138] on input "Enable" at bounding box center [18, 142] width 5 height 11
radio input "true"
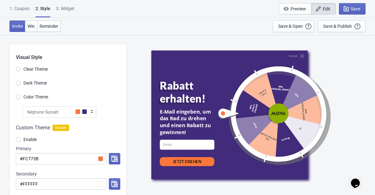
click at [35, 84] on span "Dark Theme" at bounding box center [34, 83] width 23 height 6
click at [21, 84] on input "Dark Theme" at bounding box center [18, 86] width 5 height 11
radio input "true"
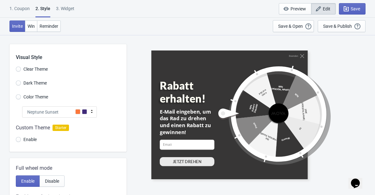
click at [29, 66] on span "Clear Theme" at bounding box center [35, 69] width 24 height 6
click at [21, 67] on input "Clear Theme" at bounding box center [18, 72] width 5 height 11
radio input "true"
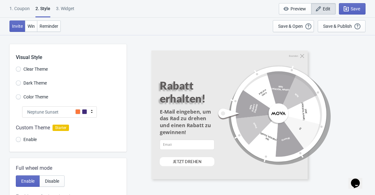
click at [36, 93] on label "Color Theme" at bounding box center [32, 97] width 32 height 9
click at [21, 95] on input "Color Theme" at bounding box center [18, 100] width 5 height 11
radio input "true"
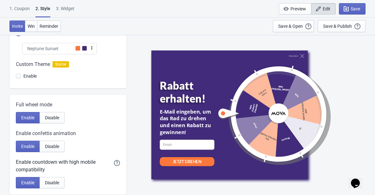
scroll to position [63, 0]
click at [30, 77] on span "Enable" at bounding box center [29, 76] width 13 height 6
click at [21, 77] on input "Enable" at bounding box center [18, 79] width 5 height 11
radio input "true"
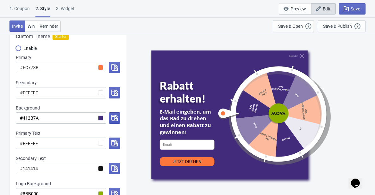
scroll to position [95, 0]
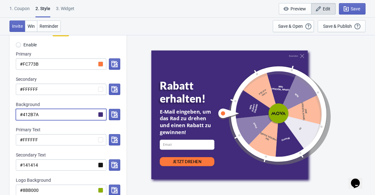
click at [80, 111] on input "#412B7A" at bounding box center [61, 114] width 90 height 11
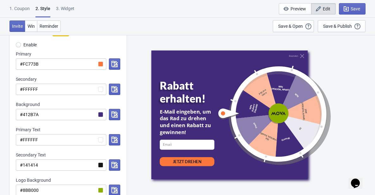
click at [347, 112] on div "Beenden Rabatt erhalten! E-Mail eingeben, um das Rad zu drehen und einen Rabatt…" at bounding box center [250, 115] width 199 height 129
click at [58, 90] on input "#FFFFFF" at bounding box center [61, 89] width 90 height 11
click at [50, 109] on div "Background #412B7A" at bounding box center [68, 110] width 104 height 19
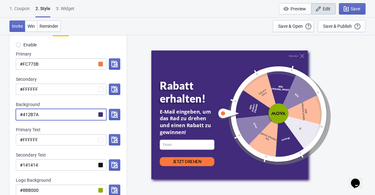
drag, startPoint x: 28, startPoint y: 116, endPoint x: 15, endPoint y: 116, distance: 13.0
click at [15, 116] on div "Custom Theme Starter Enable Primary #FC773B Secondary #FFFFFF Background #412B7…" at bounding box center [67, 116] width 117 height 186
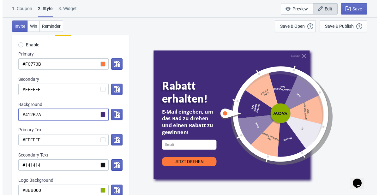
scroll to position [0, 0]
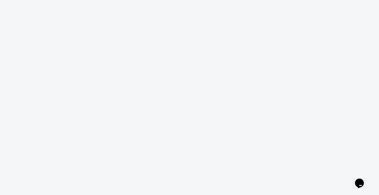
click at [175, 79] on body "18" at bounding box center [189, 97] width 379 height 195
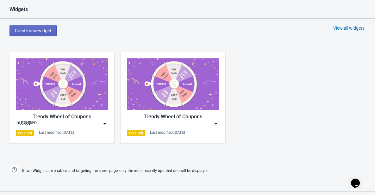
scroll to position [285, 0]
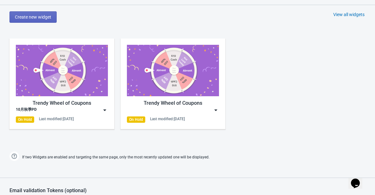
click at [102, 110] on img at bounding box center [104, 110] width 6 height 6
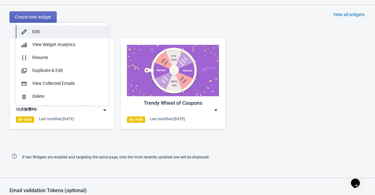
click at [60, 32] on div "Edit" at bounding box center [67, 31] width 71 height 7
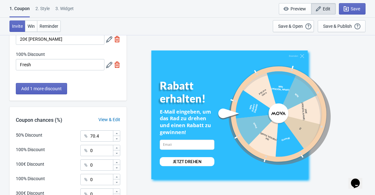
scroll to position [342, 0]
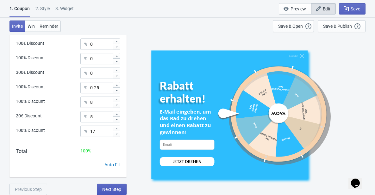
click at [114, 188] on span "Next Step" at bounding box center [111, 189] width 19 height 5
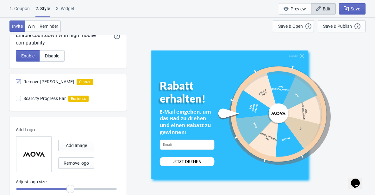
scroll to position [0, 0]
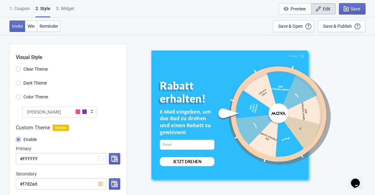
click at [45, 114] on div "[PERSON_NAME]" at bounding box center [59, 112] width 75 height 11
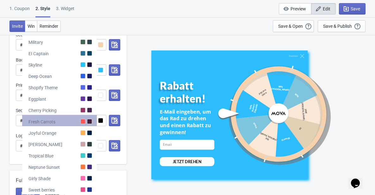
scroll to position [158, 0]
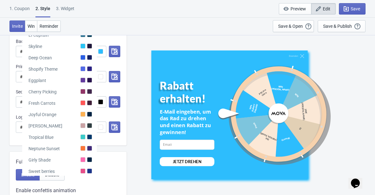
click at [154, 37] on div "Beenden Rabatt erhalten! E-Mail eingeben, um das Rad zu drehen und einen Rabatt…" at bounding box center [251, 115] width 242 height 160
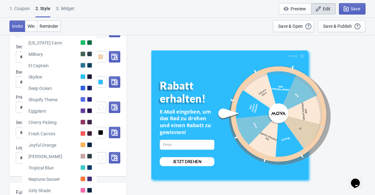
scroll to position [126, 0]
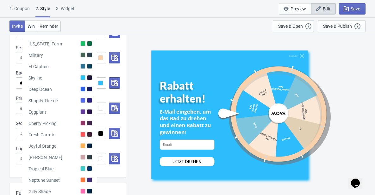
click at [145, 42] on div "Beenden Rabatt erhalten! E-Mail eingeben, um das Rad zu drehen und einen Rabatt…" at bounding box center [251, 115] width 242 height 160
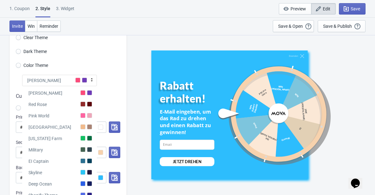
scroll to position [32, 0]
click at [57, 77] on div "[PERSON_NAME]" at bounding box center [59, 80] width 75 height 11
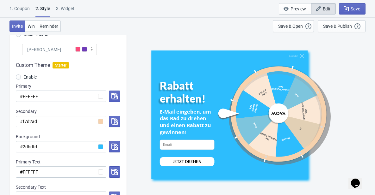
scroll to position [63, 0]
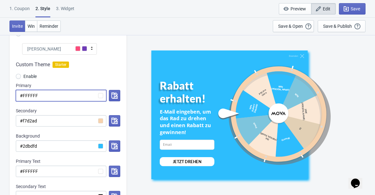
click at [54, 95] on input "#FFFFFF" at bounding box center [61, 95] width 90 height 11
drag, startPoint x: 48, startPoint y: 98, endPoint x: 22, endPoint y: 99, distance: 26.9
click at [22, 99] on input "#FFFFFF" at bounding box center [61, 95] width 90 height 11
paste input "E45D07"
radio input "true"
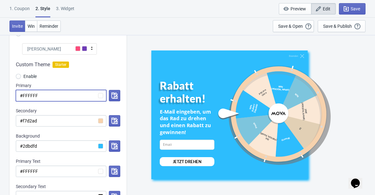
type input "#E45D07"
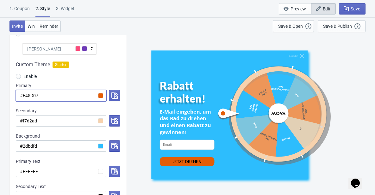
radio input "true"
type input "#FFFFFF"
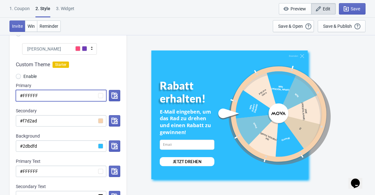
click at [40, 96] on input "#FFFFFF" at bounding box center [61, 95] width 90 height 11
drag, startPoint x: 40, startPoint y: 96, endPoint x: 29, endPoint y: 97, distance: 10.5
click at [29, 97] on input "#FFFFFF" at bounding box center [61, 95] width 90 height 11
paste input "E45D07"
radio input "true"
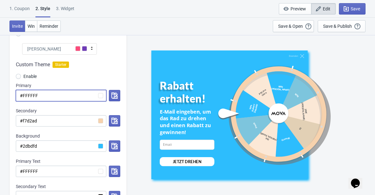
type input "#E45D07"
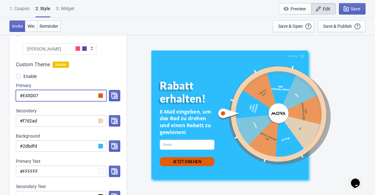
radio input "true"
type input "#FFFFFF"
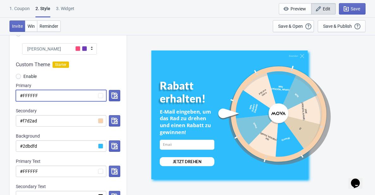
click at [42, 98] on input "#FFFFFF" at bounding box center [61, 95] width 90 height 11
click at [41, 96] on input "#FFFFFF" at bounding box center [61, 95] width 90 height 11
drag, startPoint x: 38, startPoint y: 95, endPoint x: 23, endPoint y: 96, distance: 15.5
click at [23, 96] on input "#FFFFFF" at bounding box center [61, 95] width 90 height 11
drag, startPoint x: 42, startPoint y: 98, endPoint x: 23, endPoint y: 96, distance: 19.0
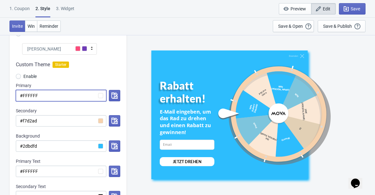
click at [23, 96] on input "#FFFFFF" at bounding box center [61, 95] width 90 height 11
paste input "E45D07"
radio input "true"
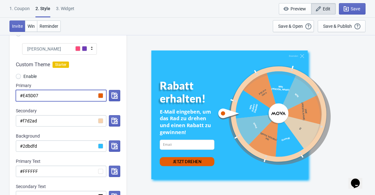
type input "#E45D07"
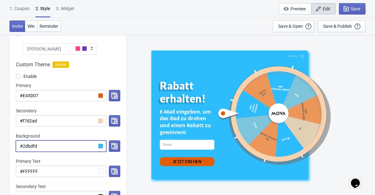
click at [40, 144] on input "#2dbdfd" at bounding box center [61, 146] width 90 height 11
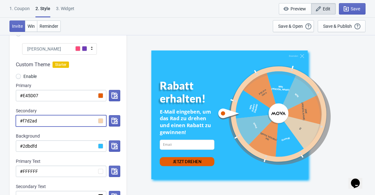
click at [35, 119] on input "#f7d2ad" at bounding box center [61, 120] width 90 height 11
click at [47, 172] on input "#FFFFFF" at bounding box center [61, 171] width 90 height 11
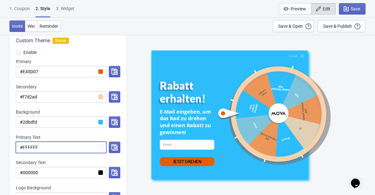
scroll to position [126, 0]
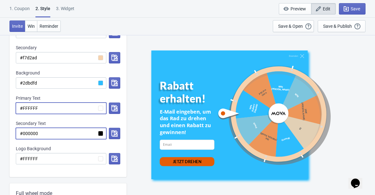
click at [42, 132] on input "#000000" at bounding box center [61, 133] width 90 height 11
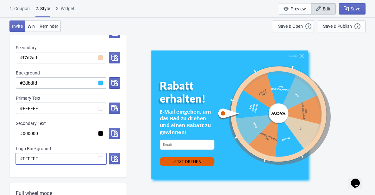
click at [48, 159] on input "#FFFFFF" at bounding box center [61, 158] width 90 height 11
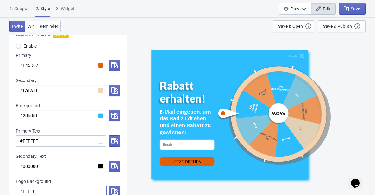
scroll to position [95, 0]
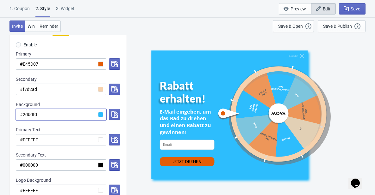
drag, startPoint x: 40, startPoint y: 114, endPoint x: 22, endPoint y: 115, distance: 17.4
click at [22, 115] on input "#2dbdfd" at bounding box center [61, 114] width 90 height 11
paste input "FFF5EA"
radio input "true"
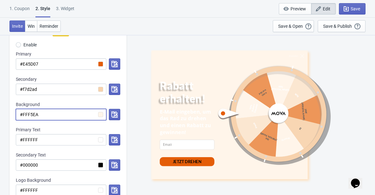
type input "#FFF5EA"
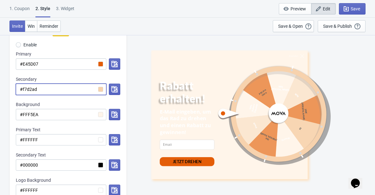
drag, startPoint x: 40, startPoint y: 88, endPoint x: 22, endPoint y: 90, distance: 18.7
click at [22, 90] on input "#f7d2ad" at bounding box center [61, 89] width 90 height 11
paste input "FFF5EA"
radio input "true"
type input "#FFF5EA"
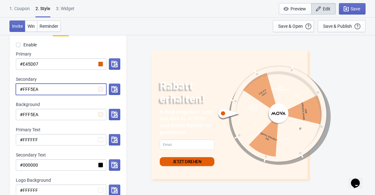
radio input "true"
type input "#f7d2ad"
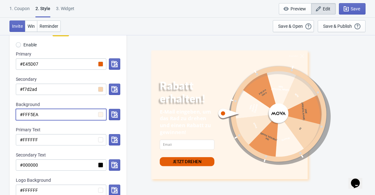
click at [53, 113] on input "#FFF5EA" at bounding box center [61, 114] width 90 height 11
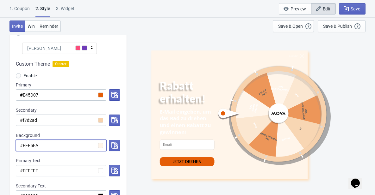
scroll to position [63, 0]
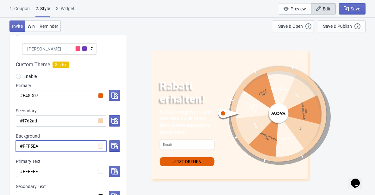
radio input "true"
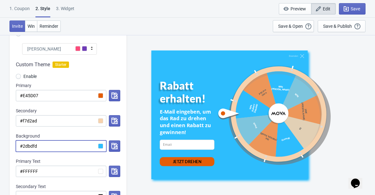
click at [48, 145] on input "#2dbdfd" at bounding box center [61, 146] width 90 height 11
type input "#2dbdfd"
click at [45, 123] on input "#f7d2ad" at bounding box center [61, 120] width 90 height 11
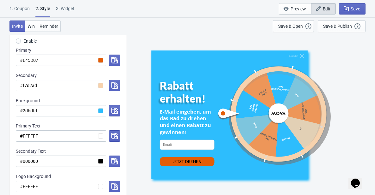
scroll to position [95, 0]
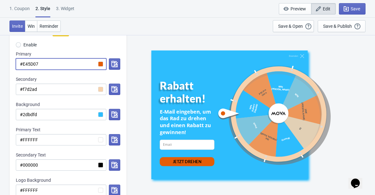
click at [69, 67] on input "#E45D07" at bounding box center [61, 63] width 90 height 11
click at [52, 89] on input "#f7d2ad" at bounding box center [61, 89] width 90 height 11
drag, startPoint x: 41, startPoint y: 64, endPoint x: 20, endPoint y: 66, distance: 21.3
click at [20, 66] on input "#E45D07" at bounding box center [61, 63] width 90 height 11
click at [21, 66] on input "#E45D07" at bounding box center [61, 63] width 90 height 11
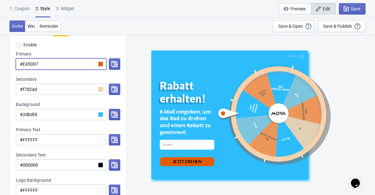
drag, startPoint x: 40, startPoint y: 64, endPoint x: 22, endPoint y: 65, distance: 17.8
click at [22, 65] on input "#E45D07" at bounding box center [61, 63] width 90 height 11
radio input "true"
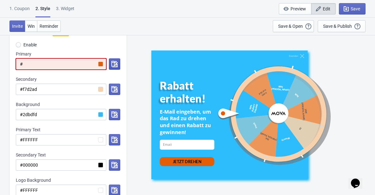
type input "#"
click at [112, 64] on icon "button" at bounding box center [114, 64] width 6 height 6
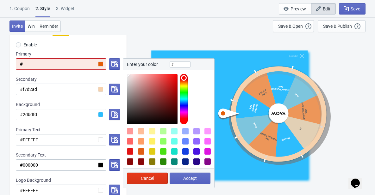
type input "#ec3838"
click at [165, 78] on div at bounding box center [152, 99] width 51 height 51
click at [196, 178] on span "Accept" at bounding box center [190, 178] width 14 height 5
radio input "true"
type input "#ec3838"
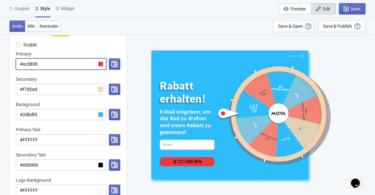
click at [89, 62] on input "#ec3838" at bounding box center [61, 63] width 90 height 11
drag, startPoint x: 63, startPoint y: 63, endPoint x: 22, endPoint y: 63, distance: 40.8
click at [22, 63] on input "#ec3838" at bounding box center [61, 63] width 90 height 11
radio input "true"
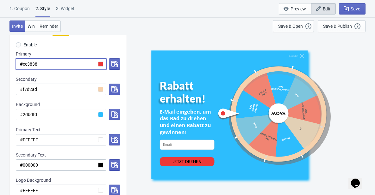
type input "#ec3838"
drag, startPoint x: 42, startPoint y: 63, endPoint x: 22, endPoint y: 63, distance: 19.6
click at [22, 63] on input "#ec3838" at bounding box center [61, 63] width 90 height 11
radio input "true"
type input "#"
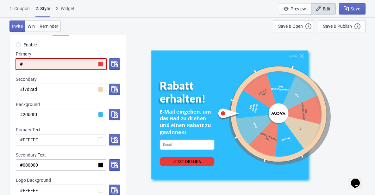
paste input "E45D07"
radio input "true"
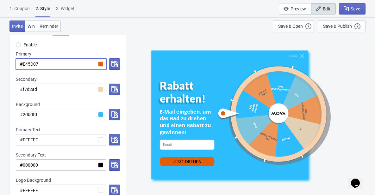
type input "#E45D07"
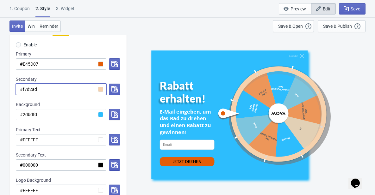
click at [48, 92] on input "#f7d2ad" at bounding box center [61, 89] width 90 height 11
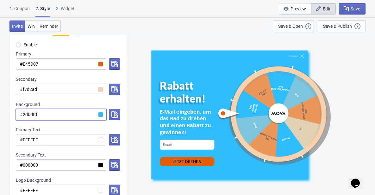
click at [45, 117] on input "#2dbdfd" at bounding box center [61, 114] width 90 height 11
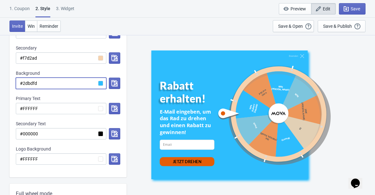
scroll to position [126, 0]
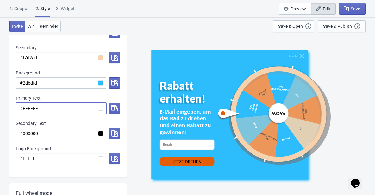
click at [53, 107] on input "#FFFFFF" at bounding box center [61, 108] width 90 height 11
drag, startPoint x: 38, startPoint y: 107, endPoint x: 22, endPoint y: 108, distance: 16.5
click at [22, 108] on input "#FFFFFF" at bounding box center [61, 108] width 90 height 11
paste input "9D3D01"
radio input "true"
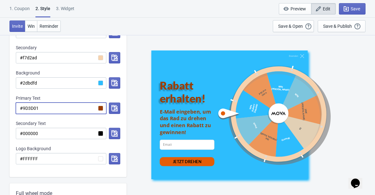
type input "#9D3D01"
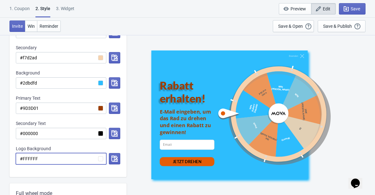
drag, startPoint x: 39, startPoint y: 155, endPoint x: 28, endPoint y: 159, distance: 11.2
click at [28, 159] on input "#FFFFFF" at bounding box center [61, 158] width 90 height 11
click at [42, 159] on input "#FFFFFF" at bounding box center [61, 158] width 90 height 11
drag, startPoint x: 29, startPoint y: 160, endPoint x: 23, endPoint y: 160, distance: 6.3
click at [23, 160] on input "#FFFFFF" at bounding box center [61, 158] width 90 height 11
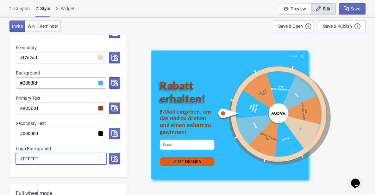
paste input "8BB000"
radio input "true"
type input "#8BB000"
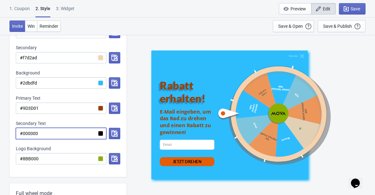
click at [61, 130] on input "#000000" at bounding box center [61, 133] width 90 height 11
drag, startPoint x: 40, startPoint y: 131, endPoint x: 23, endPoint y: 132, distance: 16.8
click at [23, 132] on input "#000000" at bounding box center [61, 133] width 90 height 11
radio input "true"
type input "#F"
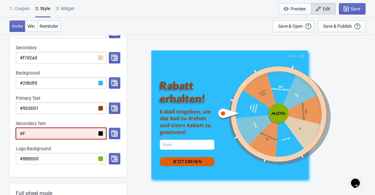
radio input "true"
type input "#FF"
radio input "true"
type input "#FFF"
radio input "true"
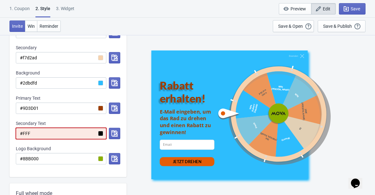
type input "#FFFF"
radio input "true"
type input "#FFFFF"
radio input "true"
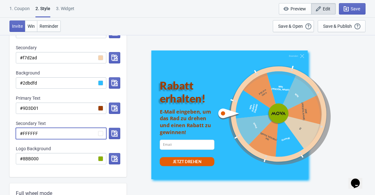
type input "#FFFFFF"
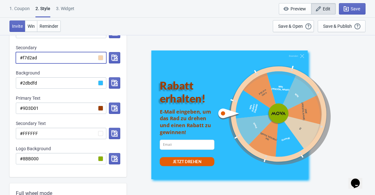
click at [54, 56] on input "#f7d2ad" at bounding box center [61, 57] width 90 height 11
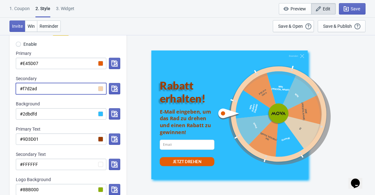
scroll to position [95, 0]
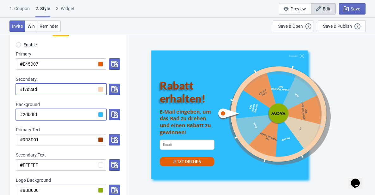
click at [55, 112] on input "#2dbdfd" at bounding box center [61, 114] width 90 height 11
drag, startPoint x: 42, startPoint y: 115, endPoint x: 22, endPoint y: 115, distance: 19.3
click at [22, 115] on input "#2dbdfd" at bounding box center [61, 114] width 90 height 11
paste input "FFF5EA"
radio input "true"
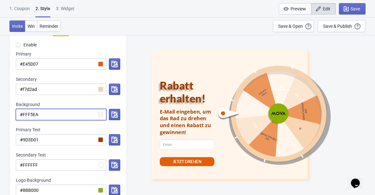
type input "#FFF5EA"
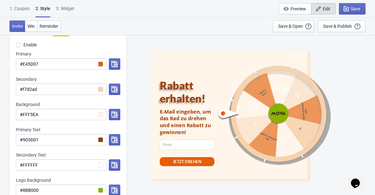
click at [88, 46] on div "Enable" at bounding box center [68, 45] width 104 height 10
click at [40, 89] on input "#f7d2ad" at bounding box center [61, 89] width 90 height 11
click at [111, 88] on button "button" at bounding box center [114, 89] width 11 height 11
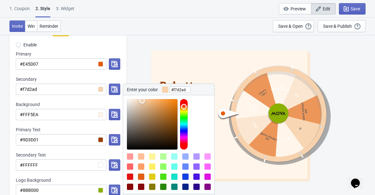
type input "#ef8f30"
click at [167, 102] on div at bounding box center [152, 124] width 51 height 51
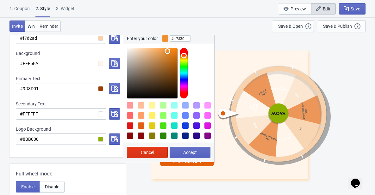
scroll to position [158, 0]
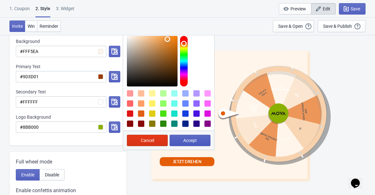
click at [192, 140] on span "Accept" at bounding box center [190, 140] width 14 height 5
radio input "true"
type input "#ef8f30"
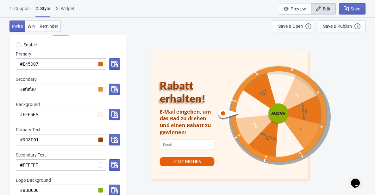
scroll to position [95, 0]
click at [100, 89] on input "#ef8f30" at bounding box center [61, 89] width 90 height 11
click at [117, 90] on icon "button" at bounding box center [114, 89] width 6 height 6
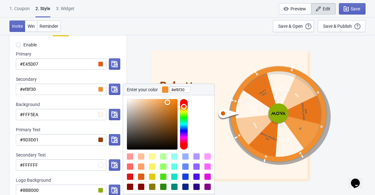
click at [174, 169] on div at bounding box center [174, 167] width 6 height 6
type input "#66FFED"
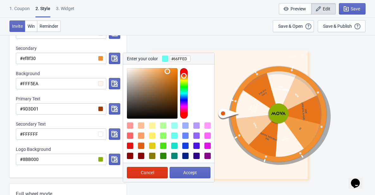
scroll to position [126, 0]
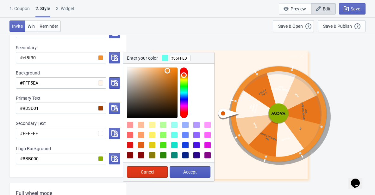
click at [194, 170] on span "Accept" at bounding box center [190, 172] width 14 height 5
radio input "true"
type input "#66FFED"
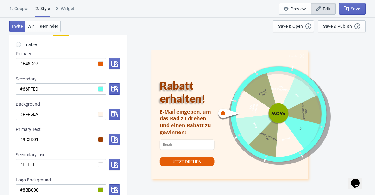
scroll to position [95, 0]
click at [113, 89] on icon "button" at bounding box center [114, 89] width 6 height 6
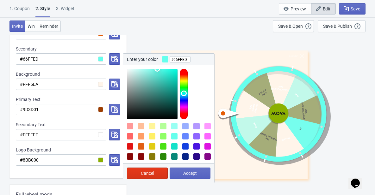
scroll to position [126, 0]
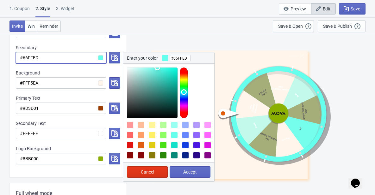
click at [77, 56] on input "#66FFED" at bounding box center [61, 57] width 90 height 11
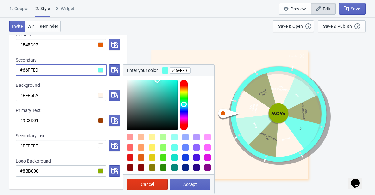
scroll to position [95, 0]
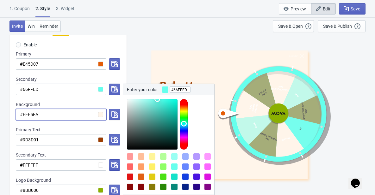
click at [62, 115] on input "#FFF5EA" at bounding box center [61, 114] width 90 height 11
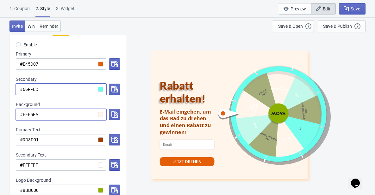
click at [58, 87] on input "#66FFED" at bounding box center [61, 89] width 90 height 11
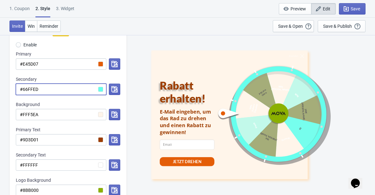
click at [59, 87] on input "#66FFED" at bounding box center [61, 89] width 90 height 11
click at [204, 70] on div "Rabatt erhalten! E-Mail eingeben, um das Rad zu drehen und einen Rabatt zu gewi…" at bounding box center [228, 115] width 139 height 122
click at [115, 90] on icon "button" at bounding box center [114, 89] width 6 height 6
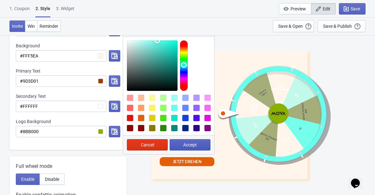
scroll to position [158, 0]
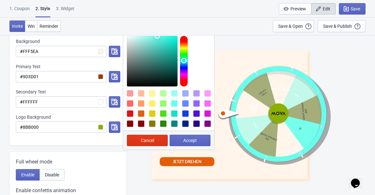
click at [140, 92] on div at bounding box center [141, 93] width 6 height 6
type input "#FFBE99"
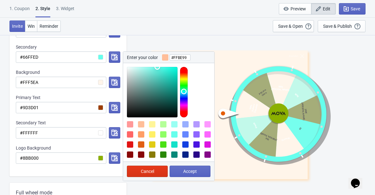
scroll to position [126, 0]
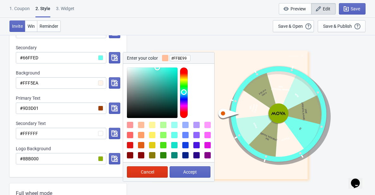
click at [140, 126] on div at bounding box center [141, 125] width 6 height 6
click at [166, 58] on div at bounding box center [165, 58] width 6 height 6
click at [197, 171] on button "Accept" at bounding box center [189, 172] width 41 height 11
radio input "true"
type input "#FFBE99"
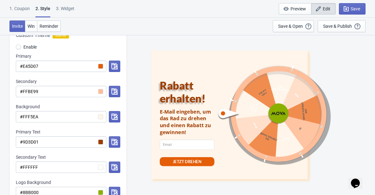
scroll to position [95, 0]
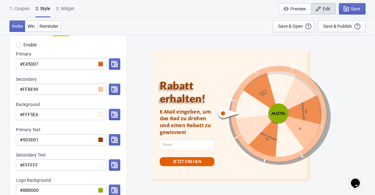
drag, startPoint x: 360, startPoint y: 102, endPoint x: 159, endPoint y: 95, distance: 201.8
click at [360, 102] on div "Beenden Rabatt erhalten! E-Mail eingeben, um das Rad zu drehen und einen Rabatt…" at bounding box center [251, 115] width 242 height 160
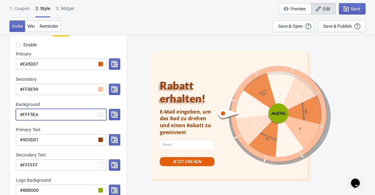
click at [71, 115] on input "#FFF5EA" at bounding box center [61, 114] width 90 height 11
drag, startPoint x: 68, startPoint y: 116, endPoint x: 8, endPoint y: 115, distance: 60.4
click at [57, 92] on input "#FFBE99" at bounding box center [61, 89] width 90 height 11
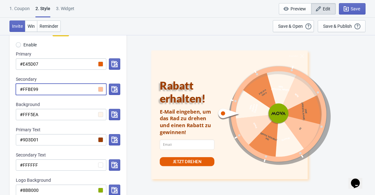
drag, startPoint x: 16, startPoint y: 88, endPoint x: 0, endPoint y: 87, distance: 15.8
paste input "E45D07"
radio input "true"
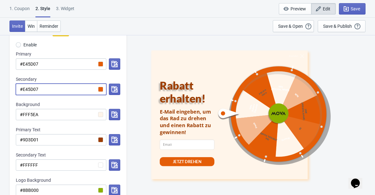
type input "#E45D07"
click at [281, 84] on div at bounding box center [270, 114] width 107 height 107
click at [112, 113] on icon "button" at bounding box center [114, 115] width 6 height 6
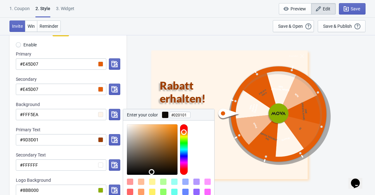
type input "#000000"
drag, startPoint x: 156, startPoint y: 136, endPoint x: 144, endPoint y: 175, distance: 41.0
click at [144, 175] on div at bounding box center [168, 170] width 91 height 99
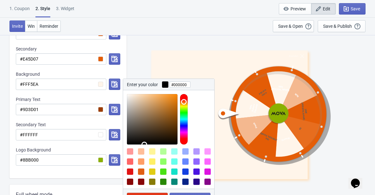
scroll to position [126, 0]
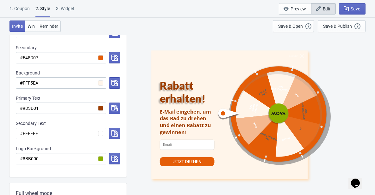
click at [217, 47] on div "Beenden Rabatt erhalten! E-Mail eingeben, um das Rad zu drehen und einen Rabatt…" at bounding box center [251, 115] width 242 height 160
drag, startPoint x: 111, startPoint y: 80, endPoint x: 117, endPoint y: 81, distance: 6.1
click at [111, 80] on button "button" at bounding box center [114, 82] width 11 height 11
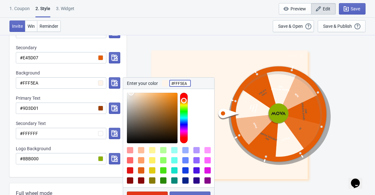
drag, startPoint x: 186, startPoint y: 83, endPoint x: 152, endPoint y: 84, distance: 34.2
click at [154, 84] on div "Enter your color #FFF5EA" at bounding box center [168, 83] width 91 height 11
type input "#4b361f"
drag, startPoint x: 146, startPoint y: 106, endPoint x: 157, endPoint y: 129, distance: 24.8
click at [157, 129] on div at bounding box center [152, 118] width 51 height 51
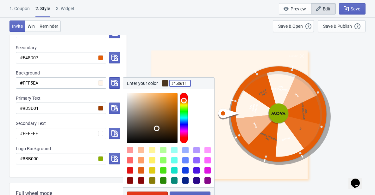
click at [184, 192] on button "Accept" at bounding box center [189, 197] width 41 height 11
radio input "true"
type input "#4b361f"
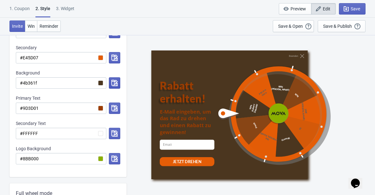
click at [111, 79] on button "button" at bounding box center [114, 82] width 11 height 11
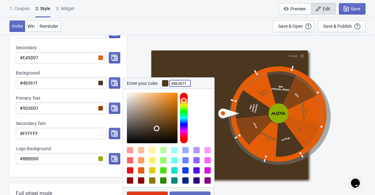
click at [186, 84] on input "#4b361f" at bounding box center [179, 83] width 21 height 11
click at [188, 84] on input "#4b361f" at bounding box center [179, 83] width 21 height 11
click at [189, 71] on div "Rabatt erhalten! E-Mail eingeben, um das Rad zu drehen und einen Rabatt zu gewi…" at bounding box center [228, 115] width 139 height 122
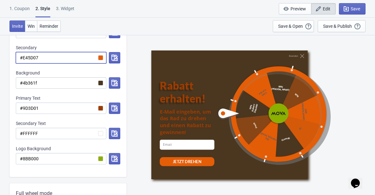
drag, startPoint x: 93, startPoint y: 59, endPoint x: 11, endPoint y: 52, distance: 81.9
click at [11, 52] on div "Custom Theme Starter Enable Primary #E45D07 Secondary #E45D07 Background #4b361…" at bounding box center [67, 84] width 117 height 186
paste input "FFF5EA"
radio input "true"
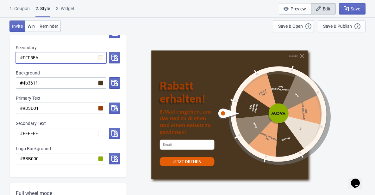
type input "#FFF5EA"
drag, startPoint x: 343, startPoint y: 94, endPoint x: 340, endPoint y: 94, distance: 3.5
click at [343, 94] on div "Beenden Rabatt erhalten! E-Mail eingeben, um das Rad zu drehen und einen Rabatt…" at bounding box center [250, 115] width 199 height 129
click at [52, 89] on div "Custom Theme Starter Enable Primary #E45D07 Secondary #FFF5EA Background #4b361…" at bounding box center [67, 84] width 117 height 186
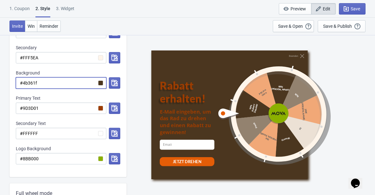
drag, startPoint x: 51, startPoint y: 82, endPoint x: -9, endPoint y: 81, distance: 59.8
paste input "E45D07"
radio input "true"
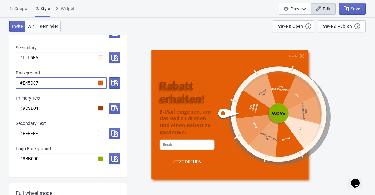
type input "#E45D07"
click at [62, 109] on input "#9D3D01" at bounding box center [61, 108] width 90 height 11
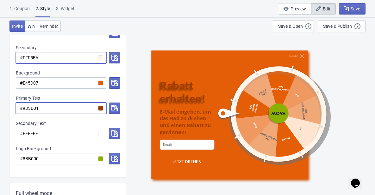
click at [53, 61] on input "#FFF5EA" at bounding box center [61, 57] width 90 height 11
click at [53, 59] on input "#FFF5EA" at bounding box center [61, 57] width 90 height 11
click at [53, 58] on input "#FFF5EA" at bounding box center [61, 57] width 90 height 11
click at [51, 109] on input "#9D3D01" at bounding box center [61, 108] width 90 height 11
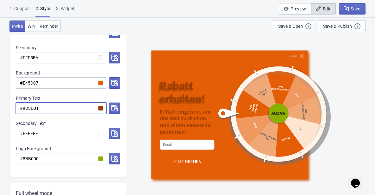
click at [51, 109] on input "#9D3D01" at bounding box center [61, 108] width 90 height 11
drag, startPoint x: 51, startPoint y: 109, endPoint x: 34, endPoint y: 108, distance: 16.2
click at [34, 108] on input "#9D3D01" at bounding box center [61, 108] width 90 height 11
paste input "#FFF5EA"
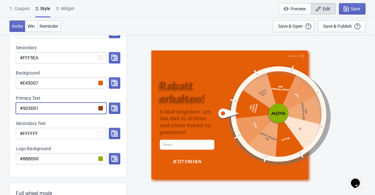
radio input "true"
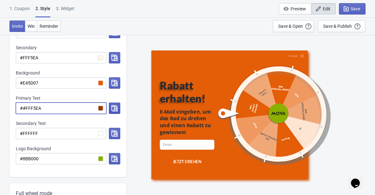
type input "##FFF5EA"
click at [112, 108] on icon "button" at bounding box center [114, 108] width 6 height 6
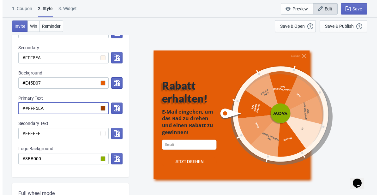
scroll to position [0, 0]
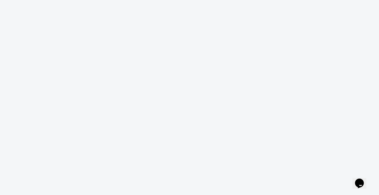
click at [246, 88] on body "18" at bounding box center [189, 97] width 379 height 195
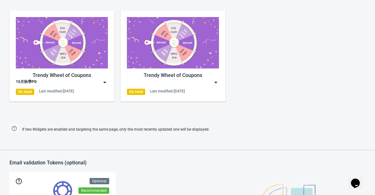
scroll to position [316, 0]
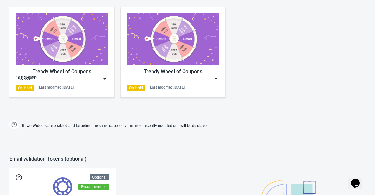
click at [104, 80] on img at bounding box center [104, 79] width 6 height 6
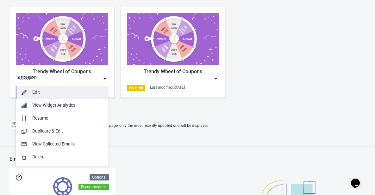
click at [65, 91] on div "Edit" at bounding box center [67, 92] width 71 height 7
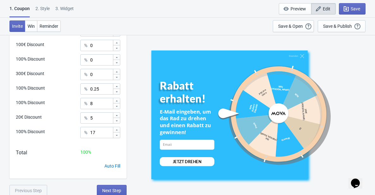
scroll to position [342, 0]
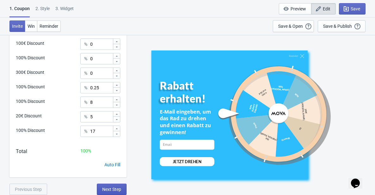
click at [118, 191] on span "Next Step" at bounding box center [111, 189] width 19 height 5
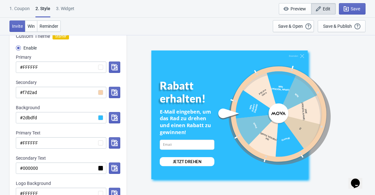
scroll to position [95, 0]
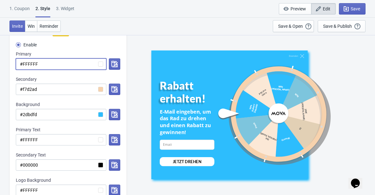
click at [54, 64] on input "#FFFFFF" at bounding box center [61, 63] width 90 height 11
drag, startPoint x: 24, startPoint y: 65, endPoint x: 39, endPoint y: 63, distance: 15.0
click at [39, 63] on input "#FFFFFF" at bounding box center [61, 63] width 90 height 11
radio input "true"
type input "#F"
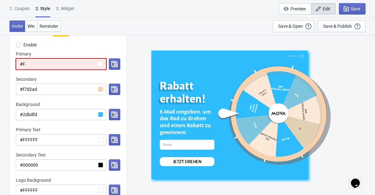
radio input "true"
type input "#"
paste input "E45D07"
radio input "true"
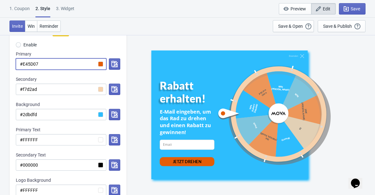
type input "#E45D07"
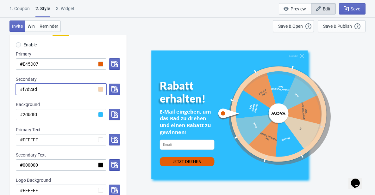
drag, startPoint x: 39, startPoint y: 89, endPoint x: 22, endPoint y: 91, distance: 16.9
click at [22, 91] on input "#f7d2ad" at bounding box center [61, 89] width 90 height 11
paste input "E45D07"
radio input "true"
type input "#E45D07"
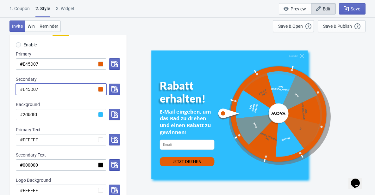
drag, startPoint x: 45, startPoint y: 88, endPoint x: 26, endPoint y: 91, distance: 19.1
click at [26, 91] on input "#E45D07" at bounding box center [61, 89] width 90 height 11
radio input "true"
type input "#f7d2ad"
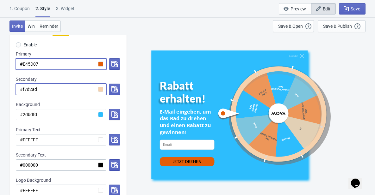
click at [48, 64] on input "#E45D07" at bounding box center [61, 63] width 90 height 11
drag, startPoint x: 40, startPoint y: 90, endPoint x: 23, endPoint y: 90, distance: 16.8
click at [23, 90] on input "#f7d2ad" at bounding box center [61, 89] width 90 height 11
paste input "E45D07"
radio input "true"
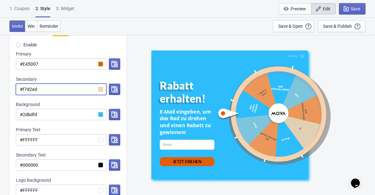
type input "#E45D07"
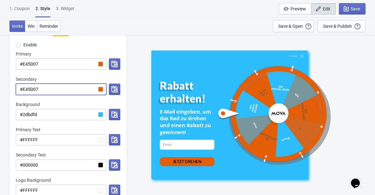
radio input "true"
type input "#f7d2ad"
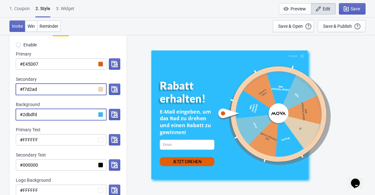
click at [55, 116] on input "#2dbdfd" at bounding box center [61, 114] width 90 height 11
drag, startPoint x: 39, startPoint y: 115, endPoint x: 23, endPoint y: 116, distance: 16.1
click at [23, 116] on input "#2dbdfd" at bounding box center [61, 114] width 90 height 11
paste input "E45D07"
radio input "true"
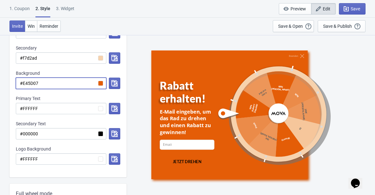
scroll to position [126, 0]
type input "#E45D07"
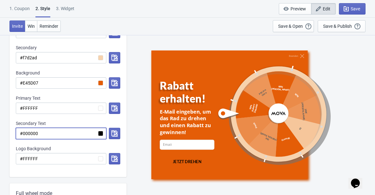
click at [49, 135] on input "#000000" at bounding box center [61, 133] width 90 height 11
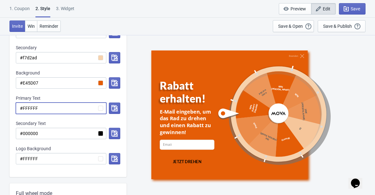
click at [45, 109] on input "#FFFFFF" at bounding box center [61, 108] width 90 height 11
drag, startPoint x: 41, startPoint y: 109, endPoint x: 28, endPoint y: 109, distance: 12.6
click at [28, 109] on input "#FFFFFF" at bounding box center [61, 108] width 90 height 11
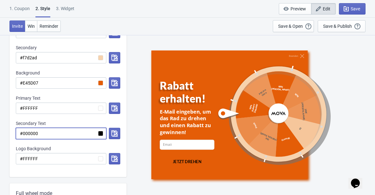
click at [41, 138] on input "#000000" at bounding box center [61, 133] width 90 height 11
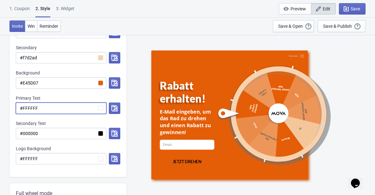
drag, startPoint x: 41, startPoint y: 108, endPoint x: 22, endPoint y: 108, distance: 18.7
click at [22, 108] on input "#FFFFFF" at bounding box center [61, 108] width 90 height 11
paste input "5EA"
radio input "true"
type input "#FFF5EA"
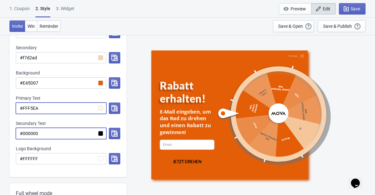
click at [43, 134] on input "#000000" at bounding box center [61, 133] width 90 height 11
drag, startPoint x: 42, startPoint y: 134, endPoint x: 22, endPoint y: 134, distance: 19.9
click at [22, 134] on input "#000000" at bounding box center [61, 133] width 90 height 11
paste input "FFF5EA"
radio input "true"
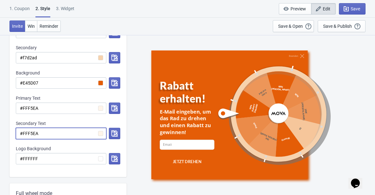
click at [68, 132] on input "#FFF5EA" at bounding box center [61, 133] width 90 height 11
type input "#FFF5EA"
click at [56, 81] on input "#E45D07" at bounding box center [61, 82] width 90 height 11
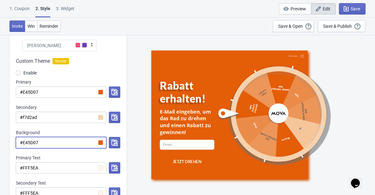
scroll to position [63, 0]
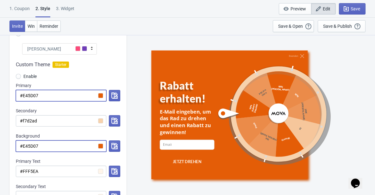
click at [78, 95] on input "#E45D07" at bounding box center [61, 95] width 90 height 11
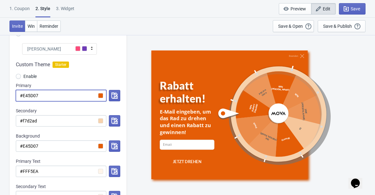
drag, startPoint x: 78, startPoint y: 95, endPoint x: 9, endPoint y: 92, distance: 69.3
paste input "FFF5EA"
radio input "true"
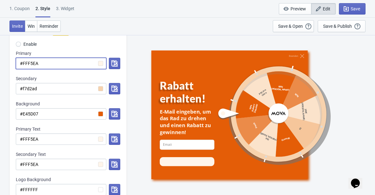
scroll to position [126, 0]
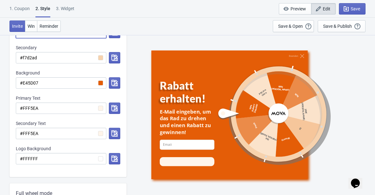
type input "#FFF5EA"
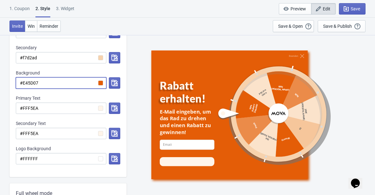
drag, startPoint x: 62, startPoint y: 83, endPoint x: -47, endPoint y: 77, distance: 109.2
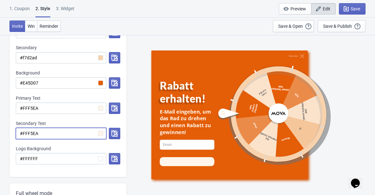
drag, startPoint x: 54, startPoint y: 131, endPoint x: -50, endPoint y: 119, distance: 104.7
paste input "E45D07"
radio input "true"
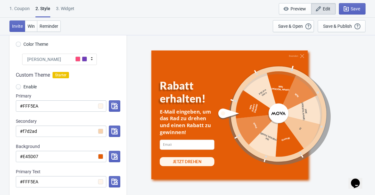
scroll to position [32, 0]
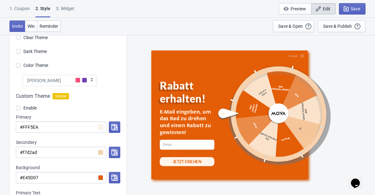
type input "#E45D07"
click at [69, 127] on input "#FFF5EA" at bounding box center [61, 127] width 90 height 11
click at [101, 130] on input "#FFF5EA" at bounding box center [61, 127] width 90 height 11
click at [113, 127] on icon "button" at bounding box center [114, 127] width 6 height 6
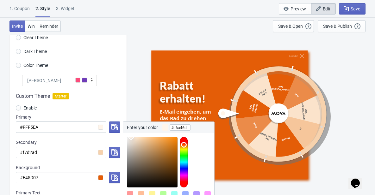
type input "#d4a36d"
drag, startPoint x: 147, startPoint y: 142, endPoint x: 151, endPoint y: 146, distance: 5.4
click at [151, 146] on div at bounding box center [152, 162] width 51 height 51
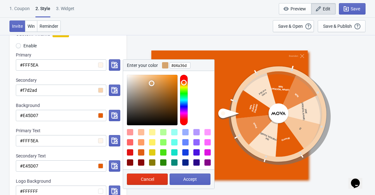
scroll to position [95, 0]
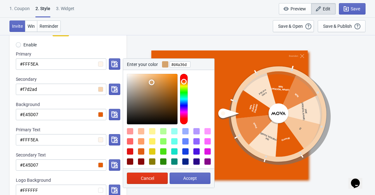
click at [164, 37] on div "Beenden Rabatt erhalten! E-Mail eingeben, um das Rad zu drehen und einen Rabatt…" at bounding box center [251, 115] width 242 height 160
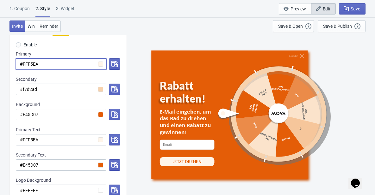
click at [99, 63] on input "#FFF5EA" at bounding box center [61, 63] width 90 height 11
drag, startPoint x: 78, startPoint y: 63, endPoint x: 23, endPoint y: 62, distance: 54.7
click at [112, 63] on icon "button" at bounding box center [114, 64] width 6 height 6
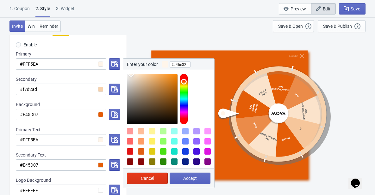
type input "#a36c31"
click at [162, 92] on div at bounding box center [152, 99] width 51 height 51
click at [190, 179] on span "Accept" at bounding box center [190, 178] width 14 height 5
radio input "true"
type input "#a36c31"
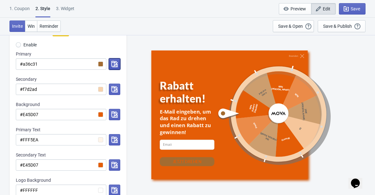
click at [110, 61] on button "button" at bounding box center [114, 63] width 11 height 11
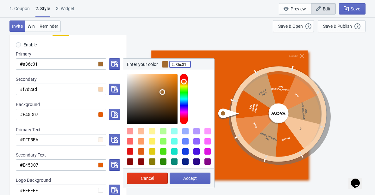
click at [183, 67] on input "#a36c31" at bounding box center [179, 64] width 21 height 11
click at [83, 62] on input "#a36c31" at bounding box center [61, 63] width 90 height 11
drag, startPoint x: 82, startPoint y: 62, endPoint x: -33, endPoint y: 59, distance: 114.5
click at [0, 59] on html "1. Coupon 2 . Style 3. Widget 1. Coupon 2 . Style 3. Widget Save and Exit Previ…" at bounding box center [187, 2] width 375 height 195
paste input "FFF5EA"
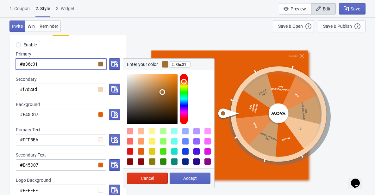
radio input "true"
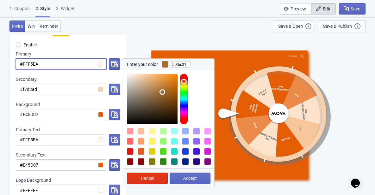
type input "#FFF5EA"
click at [77, 49] on div "Enable" at bounding box center [68, 45] width 104 height 10
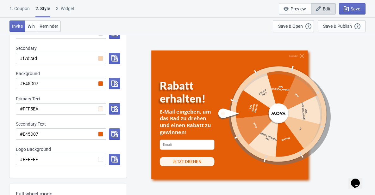
scroll to position [126, 0]
click at [114, 81] on icon "button" at bounding box center [114, 83] width 6 height 6
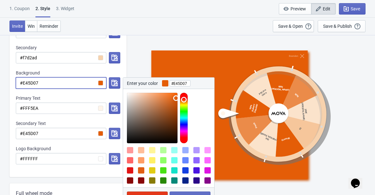
drag, startPoint x: 38, startPoint y: 84, endPoint x: 23, endPoint y: 85, distance: 15.2
click at [23, 85] on input "#E45D07" at bounding box center [61, 82] width 90 height 11
paste input "FFB07F"
radio input "true"
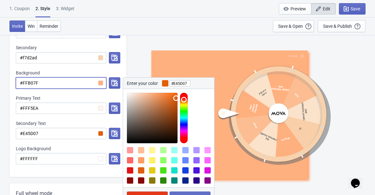
type input "#FFB07F"
click at [145, 40] on div "Beenden Rabatt erhalten! E-Mail eingeben, um das Rad zu drehen und einen Rabatt…" at bounding box center [251, 115] width 242 height 160
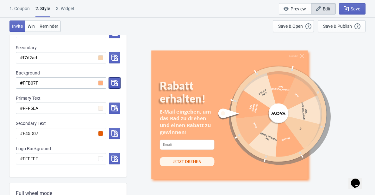
click at [113, 82] on icon "button" at bounding box center [114, 83] width 6 height 6
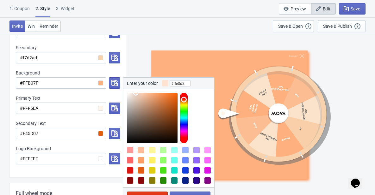
drag, startPoint x: 148, startPoint y: 102, endPoint x: 136, endPoint y: 92, distance: 15.5
click at [136, 92] on div at bounding box center [168, 116] width 91 height 54
type input "#f2b188"
drag, startPoint x: 138, startPoint y: 94, endPoint x: 149, endPoint y: 95, distance: 10.6
click at [149, 95] on div at bounding box center [152, 118] width 51 height 51
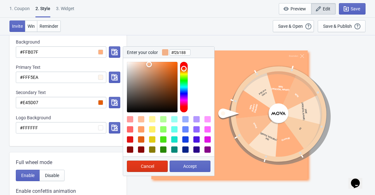
scroll to position [158, 0]
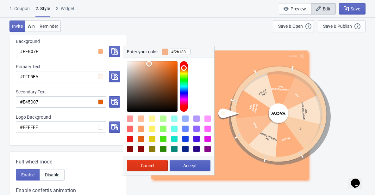
click at [198, 164] on button "Accept" at bounding box center [189, 165] width 41 height 11
radio input "true"
type input "#f2b188"
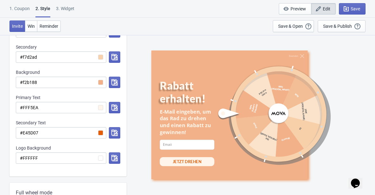
scroll to position [126, 0]
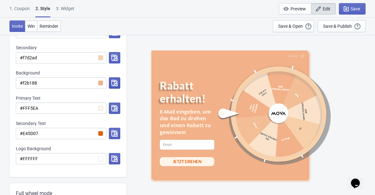
click at [113, 83] on icon "button" at bounding box center [114, 83] width 6 height 6
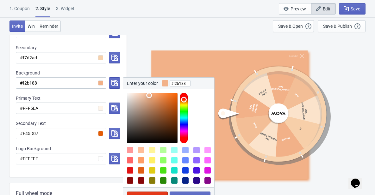
click at [140, 150] on div at bounding box center [141, 150] width 6 height 6
type input "#FFBE99"
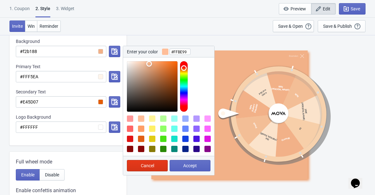
click at [185, 168] on span "Accept" at bounding box center [190, 165] width 14 height 5
radio input "true"
type input "#FFBE99"
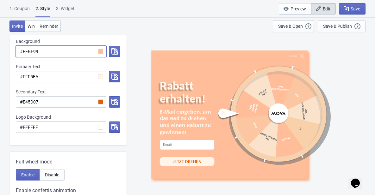
drag, startPoint x: 45, startPoint y: 51, endPoint x: 25, endPoint y: 54, distance: 20.8
click at [25, 54] on input "#FFBE99" at bounding box center [61, 51] width 90 height 11
radio input "true"
type input "#FF"
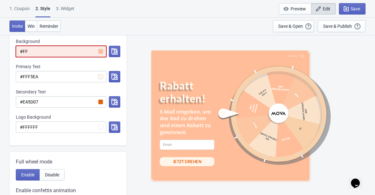
radio input "true"
type input "#FFF"
radio input "true"
type input "#FFFF"
radio input "true"
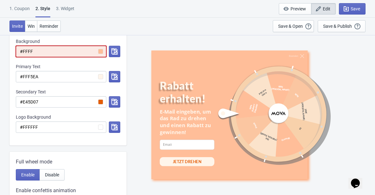
type input "#FFFFF"
radio input "true"
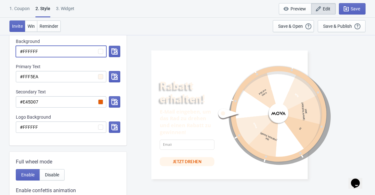
type input "#FFFFFF"
click at [124, 62] on div "Custom Theme Starter Enable Primary #FFF5EA Secondary #f7d2ad Background #FFFFF…" at bounding box center [67, 53] width 117 height 186
click at [116, 52] on icon "button" at bounding box center [114, 51] width 6 height 6
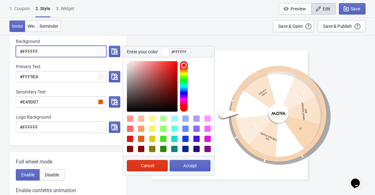
click at [82, 52] on input "#FFFFFF" at bounding box center [61, 51] width 90 height 11
click at [232, 89] on div at bounding box center [270, 114] width 107 height 107
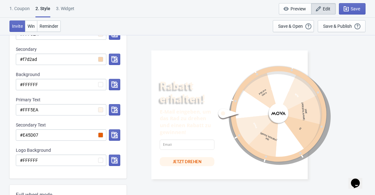
scroll to position [126, 0]
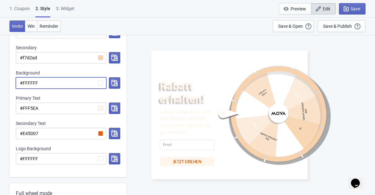
drag, startPoint x: 41, startPoint y: 81, endPoint x: 23, endPoint y: 83, distance: 18.1
click at [23, 83] on input "#FFFFFF" at bounding box center [61, 82] width 90 height 11
paste input "9634"
radio input "true"
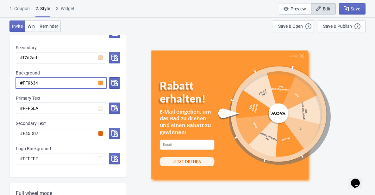
type input "#FF9634"
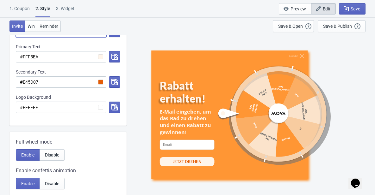
scroll to position [190, 0]
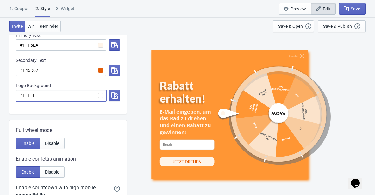
drag, startPoint x: 40, startPoint y: 95, endPoint x: 23, endPoint y: 95, distance: 17.4
click at [23, 95] on input "#FFFFFF" at bounding box center [61, 95] width 90 height 11
paste input "8BB000"
radio input "true"
type input "#8BB000"
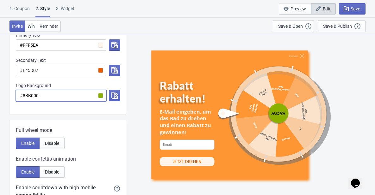
click at [77, 112] on div "Custom Theme Starter Enable Primary #FFF5EA Secondary #f7d2ad Background #FF963…" at bounding box center [67, 21] width 117 height 186
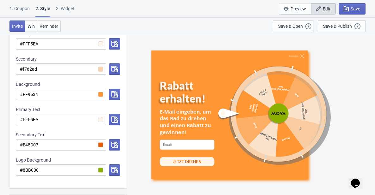
scroll to position [115, 0]
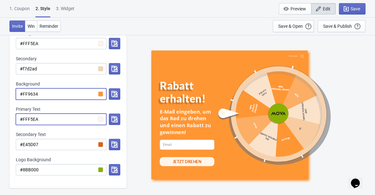
drag, startPoint x: 66, startPoint y: 95, endPoint x: 46, endPoint y: 116, distance: 29.7
click at [46, 116] on input "#FFF5EA" at bounding box center [61, 119] width 90 height 11
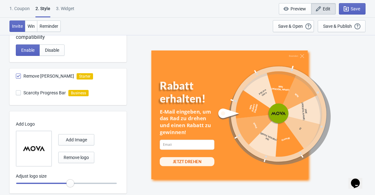
scroll to position [364, 0]
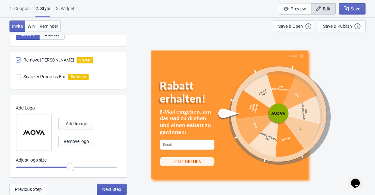
click at [110, 188] on span "Next Step" at bounding box center [111, 189] width 19 height 5
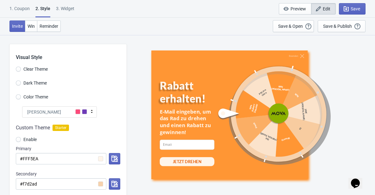
select select "specificURL"
select select "once"
select select "1"
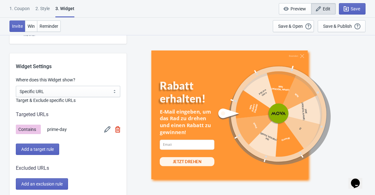
scroll to position [474, 0]
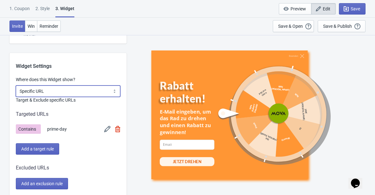
click at [78, 92] on select "All Pages All Product Pages All Blog Pages All Static Pages Specific Product(s)…" at bounding box center [68, 91] width 104 height 11
click at [89, 90] on select "All Pages All Product Pages All Blog Pages All Static Pages Specific Product(s)…" at bounding box center [68, 91] width 104 height 11
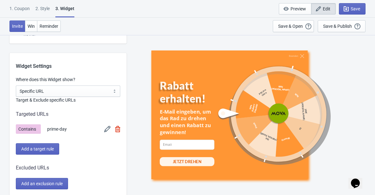
click at [103, 69] on div "Widget Settings" at bounding box center [67, 61] width 117 height 17
click at [108, 128] on img at bounding box center [107, 129] width 6 height 6
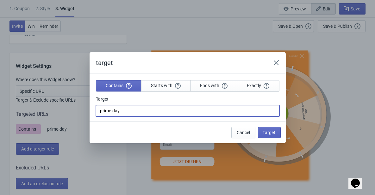
drag, startPoint x: 131, startPoint y: 111, endPoint x: 127, endPoint y: 111, distance: 4.1
click at [127, 111] on input "prime-day" at bounding box center [187, 110] width 183 height 11
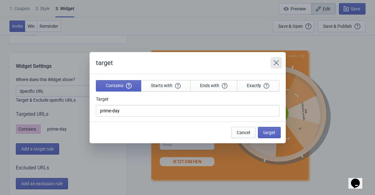
click at [278, 63] on icon "Close" at bounding box center [276, 63] width 6 height 6
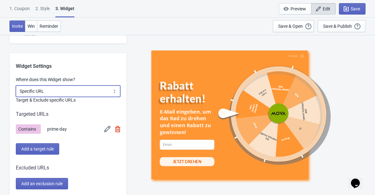
click at [70, 95] on select "All Pages All Product Pages All Blog Pages All Static Pages Specific Product(s)…" at bounding box center [68, 91] width 104 height 11
select select "specificCollection"
click at [16, 86] on select "All Pages All Product Pages All Blog Pages All Static Pages Specific Product(s)…" at bounding box center [68, 91] width 104 height 11
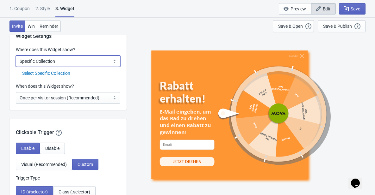
scroll to position [506, 0]
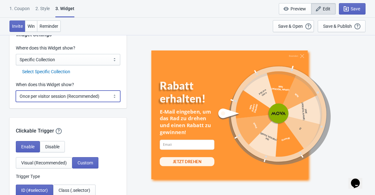
click at [69, 98] on select "Every new visit of page Once every period of time Once per visitor session (Rec…" at bounding box center [68, 96] width 104 height 11
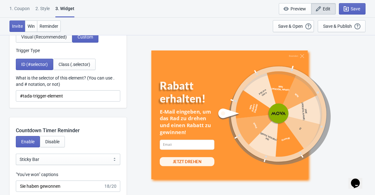
scroll to position [632, 0]
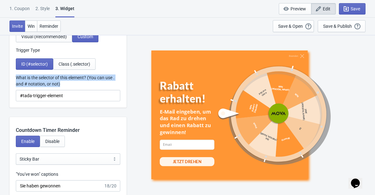
drag, startPoint x: 16, startPoint y: 76, endPoint x: 65, endPoint y: 96, distance: 53.0
click at [65, 96] on div "What is the selector of this element? (You can use . and # notation, or not) #t…" at bounding box center [68, 88] width 104 height 27
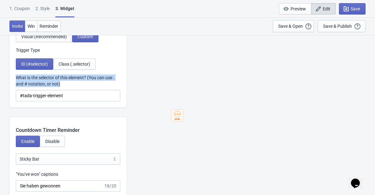
copy label "What is the selector of this element? (You can use . and # notation, or not)"
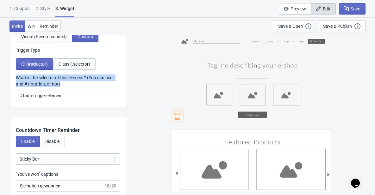
click at [83, 79] on label "What is the selector of this element? (You can use . and # notation, or not)" at bounding box center [68, 81] width 104 height 13
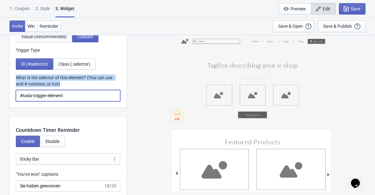
click at [83, 90] on input "#tada-trigger-element" at bounding box center [68, 95] width 104 height 11
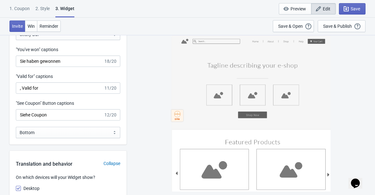
scroll to position [759, 0]
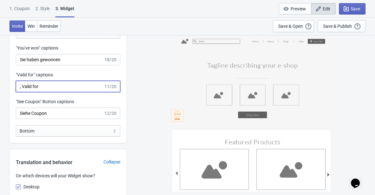
click at [62, 84] on input ", Valid for" at bounding box center [60, 86] width 88 height 11
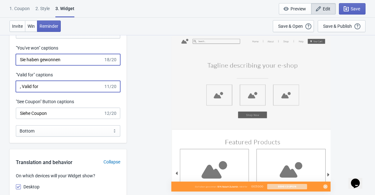
click at [71, 62] on input "Sie haben gewonnen" at bounding box center [60, 59] width 88 height 11
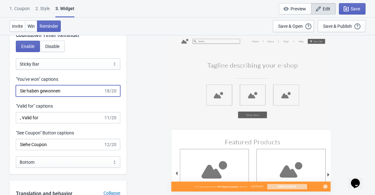
scroll to position [727, 0]
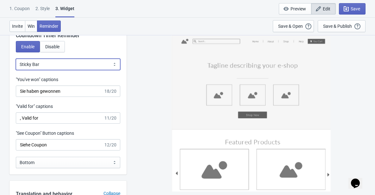
click at [79, 62] on select "Bubble Sticky Bar" at bounding box center [68, 64] width 104 height 11
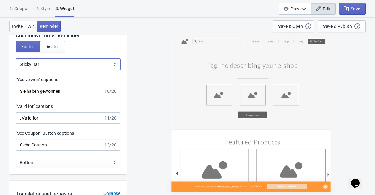
click at [16, 59] on select "Bubble Sticky Bar" at bounding box center [68, 64] width 104 height 11
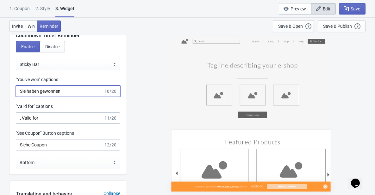
click at [76, 91] on input "Sie haben gewonnen" at bounding box center [60, 91] width 88 height 11
click at [74, 115] on input ", Valid for" at bounding box center [60, 118] width 88 height 11
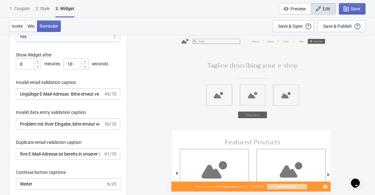
scroll to position [1043, 0]
click at [88, 96] on input "Ungültige E-Mail-Adresse. Bitte erneut versuchen." at bounding box center [60, 93] width 88 height 11
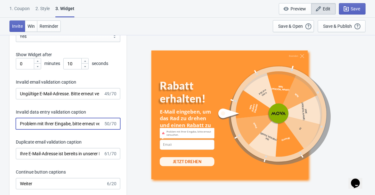
click at [65, 122] on input "Problem mit Ihrer Eingabe, bitte erneut versuchen." at bounding box center [60, 123] width 88 height 11
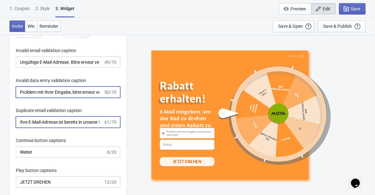
click at [63, 125] on input "Ihre E-Mail-Adresse ist bereits in unserer Liste eingetragen." at bounding box center [60, 122] width 88 height 11
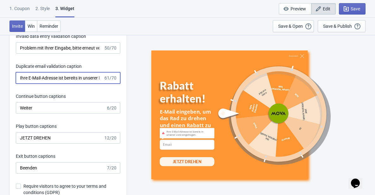
scroll to position [1138, 0]
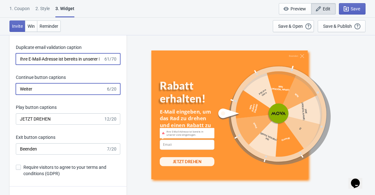
click at [64, 92] on input "Weiter" at bounding box center [61, 88] width 90 height 11
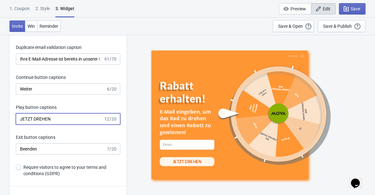
click at [63, 117] on input "JETZT DREHEN" at bounding box center [60, 119] width 88 height 11
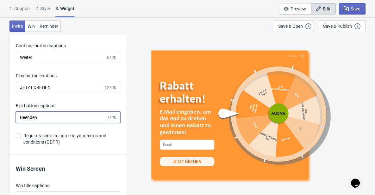
click at [63, 117] on input "Beenden" at bounding box center [61, 117] width 90 height 11
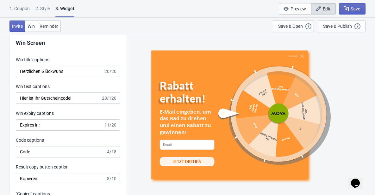
scroll to position [1296, 0]
click at [80, 72] on input "Herzlichen Glückwuns" at bounding box center [60, 70] width 88 height 11
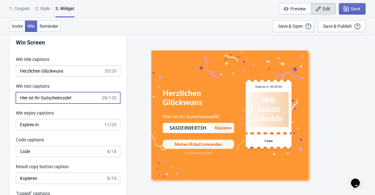
click at [73, 98] on input "Hier ist Ihr Gutscheincode!" at bounding box center [58, 97] width 85 height 11
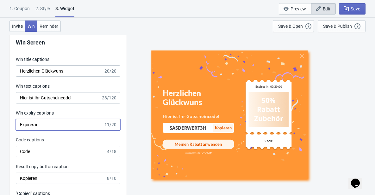
click at [61, 123] on input "Expires in:" at bounding box center [60, 124] width 88 height 11
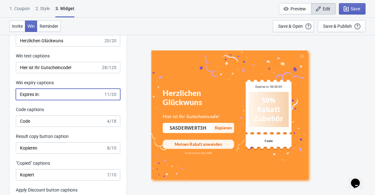
scroll to position [1328, 0]
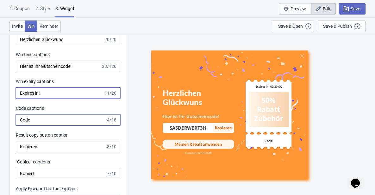
click at [56, 118] on input "Code" at bounding box center [61, 119] width 90 height 11
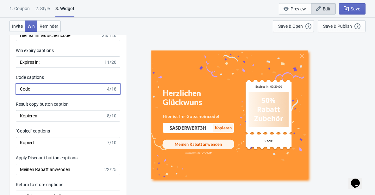
scroll to position [1360, 0]
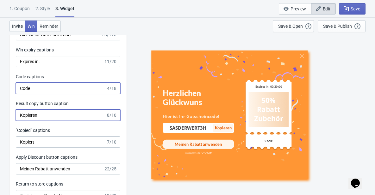
click at [62, 113] on input "Kopieren" at bounding box center [61, 115] width 90 height 11
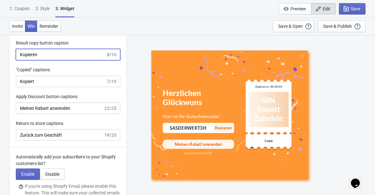
scroll to position [1423, 0]
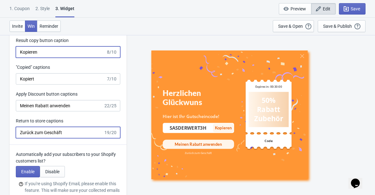
click at [72, 132] on input "Zurück zum Geschäft" at bounding box center [60, 132] width 88 height 11
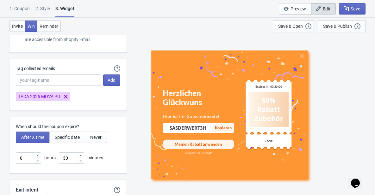
scroll to position [1581, 0]
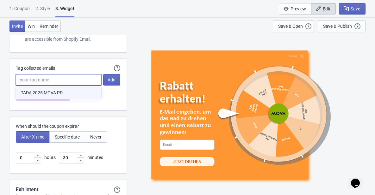
click at [71, 82] on input "Tag collected emails" at bounding box center [58, 79] width 85 height 11
click at [113, 121] on div "When should the coupon expire? After X time Specific date Never 0 hours 30 minu…" at bounding box center [67, 145] width 117 height 57
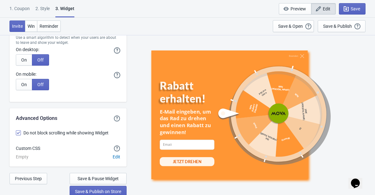
scroll to position [1742, 0]
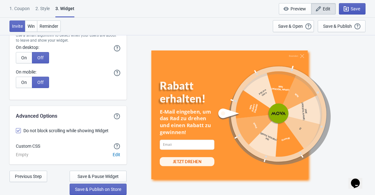
click at [353, 10] on span "Save" at bounding box center [354, 8] width 9 height 5
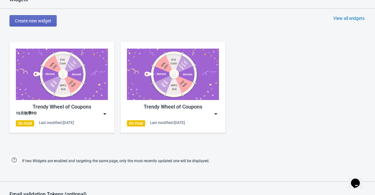
scroll to position [285, 0]
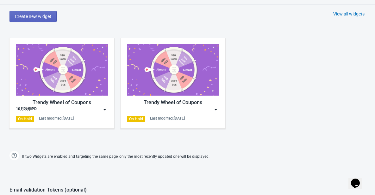
click at [104, 107] on img at bounding box center [104, 110] width 6 height 6
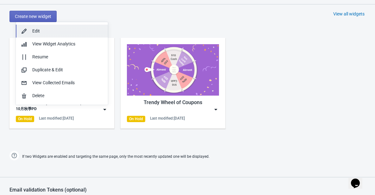
click at [59, 31] on div "Edit" at bounding box center [67, 31] width 71 height 7
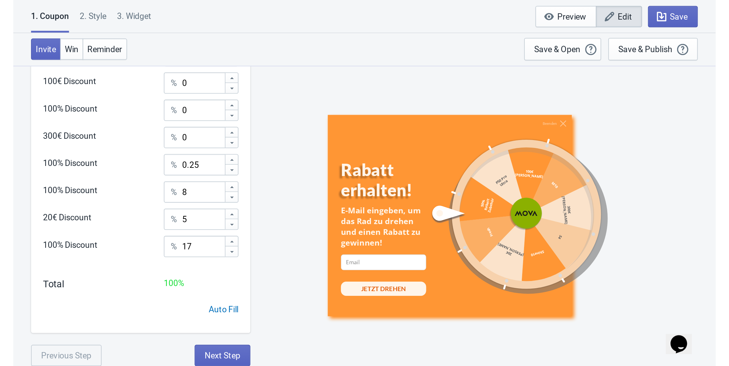
scroll to position [172, 0]
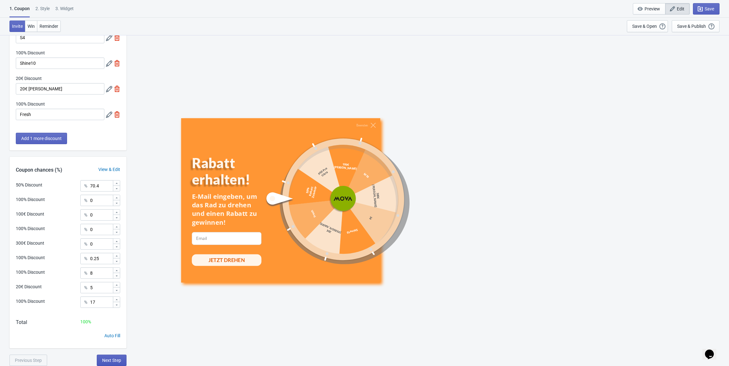
click at [118, 195] on button "Next Step" at bounding box center [112, 360] width 30 height 11
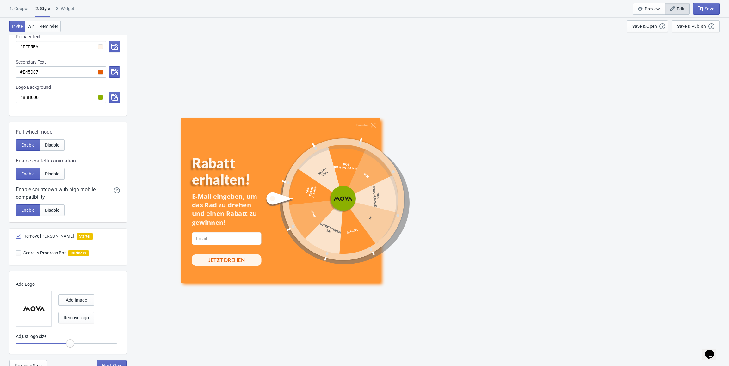
scroll to position [194, 0]
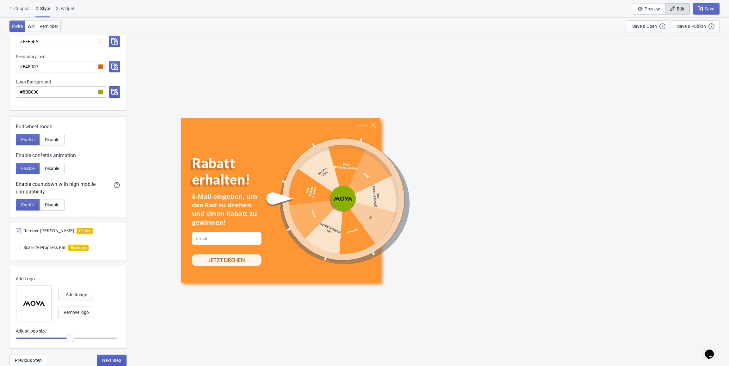
click at [114, 195] on button "Next Step" at bounding box center [112, 360] width 30 height 11
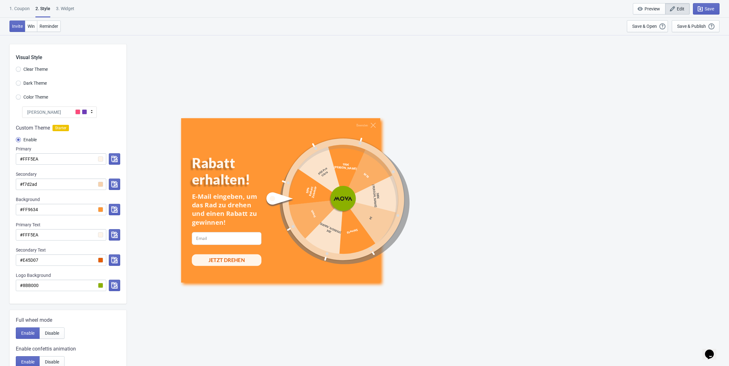
select select "specificCollection"
select select "once"
select select "1"
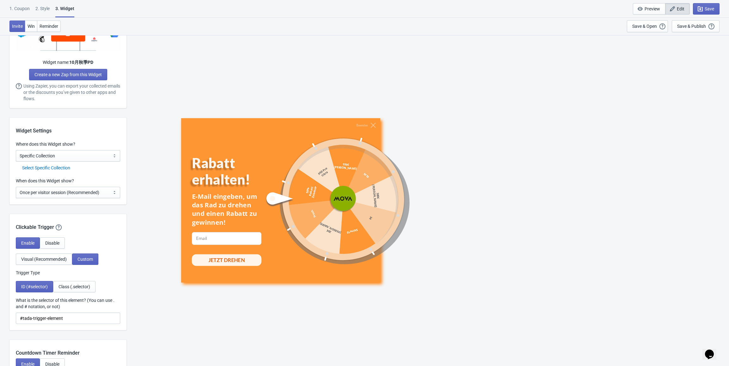
scroll to position [411, 0]
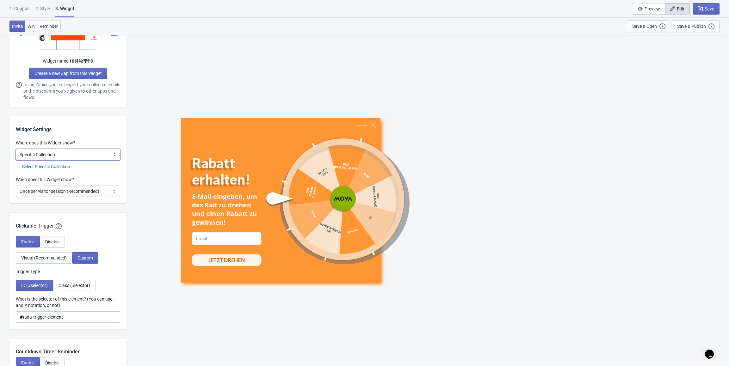
click at [72, 155] on select "All Pages All Product Pages All Blog Pages All Static Pages Specific Product(s)…" at bounding box center [68, 154] width 104 height 11
click at [16, 149] on select "All Pages All Product Pages All Blog Pages All Static Pages Specific Product(s)…" at bounding box center [68, 154] width 104 height 11
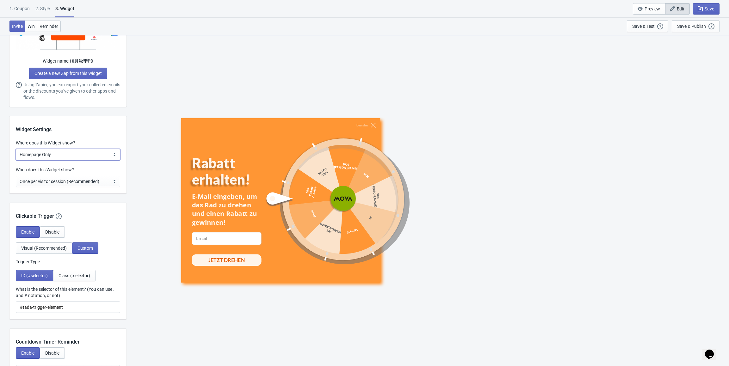
click at [62, 153] on select "All Pages All Product Pages All Blog Pages All Static Pages Specific Product(s)…" at bounding box center [68, 154] width 104 height 11
click at [76, 158] on select "All Pages All Product Pages All Blog Pages All Static Pages Specific Product(s)…" at bounding box center [68, 154] width 104 height 11
select select "all"
click at [16, 149] on select "All Pages All Product Pages All Blog Pages All Static Pages Specific Product(s)…" at bounding box center [68, 154] width 104 height 11
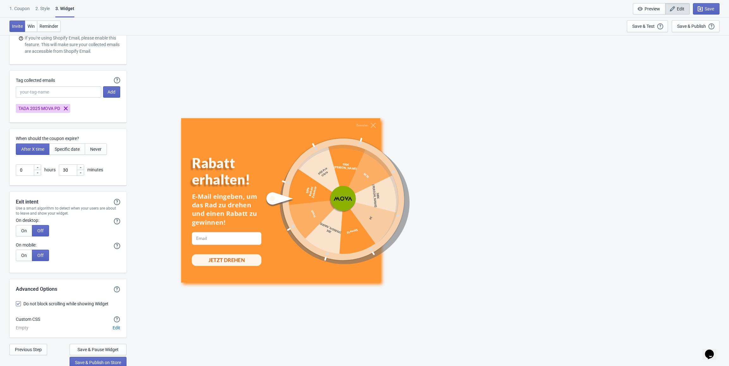
scroll to position [1561, 0]
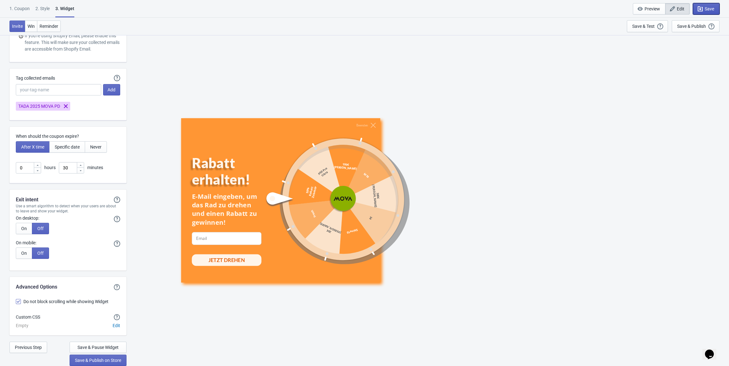
click at [374, 9] on icon "button" at bounding box center [700, 9] width 6 height 6
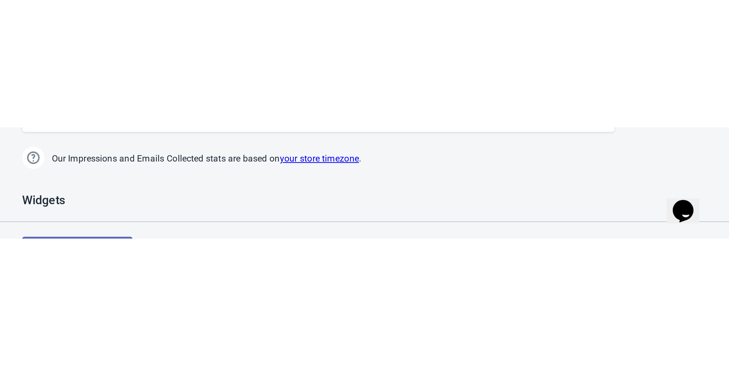
scroll to position [217, 0]
